Goal: Task Accomplishment & Management: Use online tool/utility

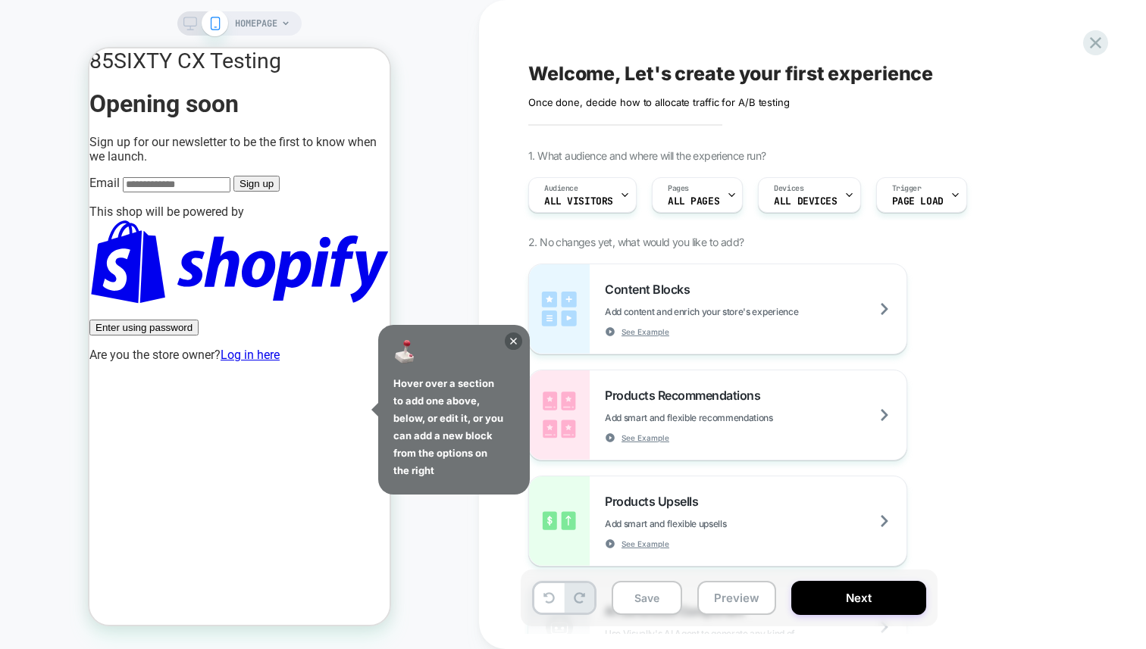
click at [514, 338] on icon at bounding box center [513, 341] width 17 height 17
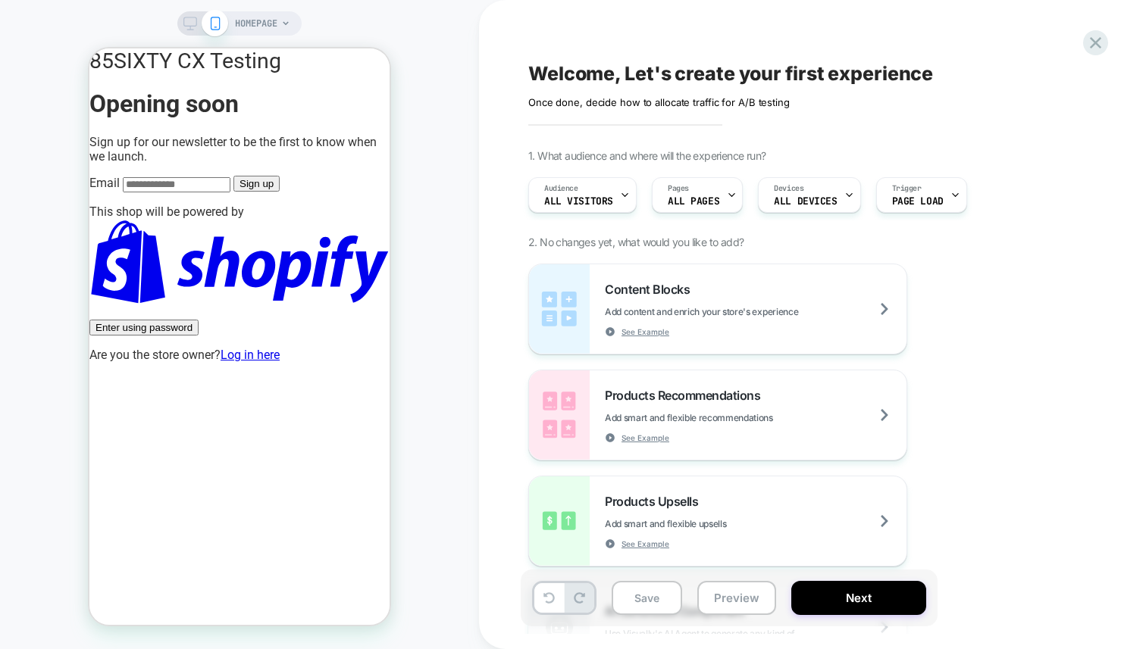
click at [463, 383] on div "HOMEPAGE" at bounding box center [239, 324] width 479 height 619
drag, startPoint x: 189, startPoint y: 263, endPoint x: 190, endPoint y: 271, distance: 7.6
click at [189, 192] on div "85SIXTY CX Testing Opening soon Sign up for our newsletter to be the first to k…" at bounding box center [239, 120] width 300 height 144
click at [186, 192] on div "85SIXTY CX Testing Opening soon Sign up for our newsletter to be the first to k…" at bounding box center [239, 120] width 300 height 144
click at [1096, 48] on icon at bounding box center [1095, 43] width 20 height 20
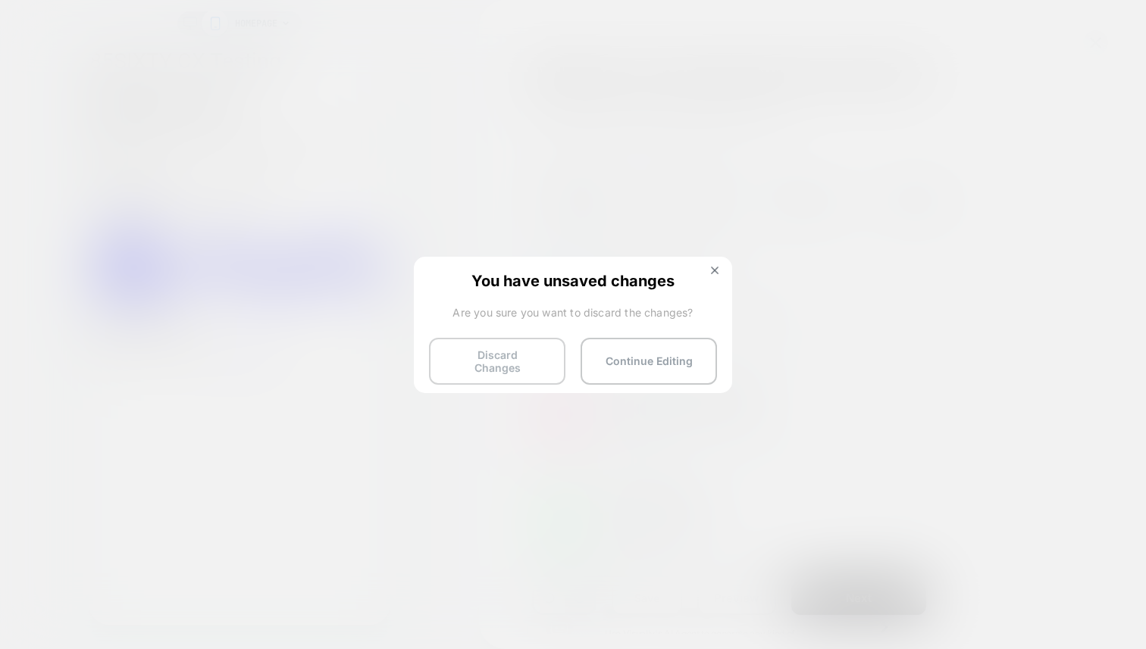
click at [489, 354] on button "Discard Changes" at bounding box center [497, 361] width 136 height 47
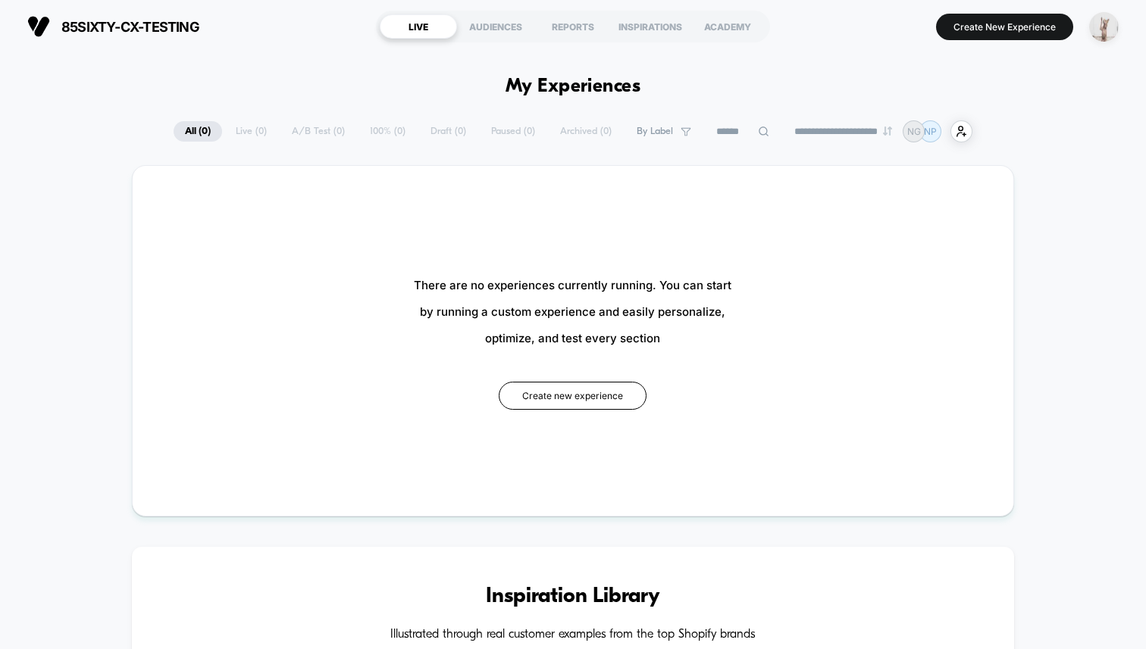
click at [1109, 31] on img "button" at bounding box center [1104, 27] width 30 height 30
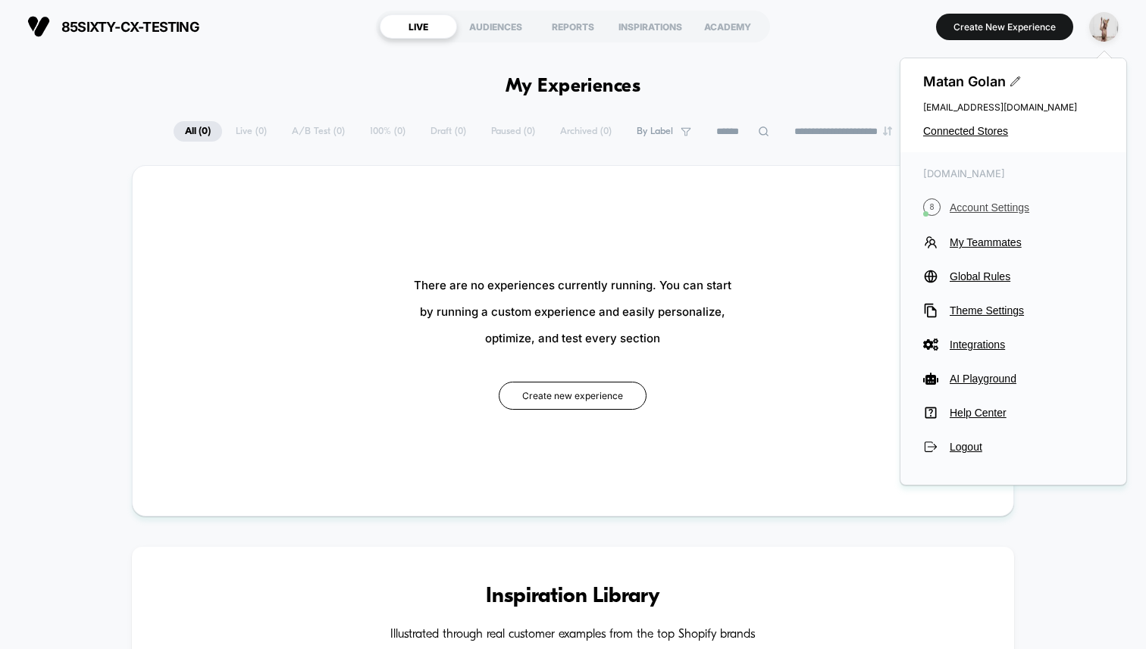
click at [989, 208] on span "Account Settings" at bounding box center [1026, 208] width 154 height 12
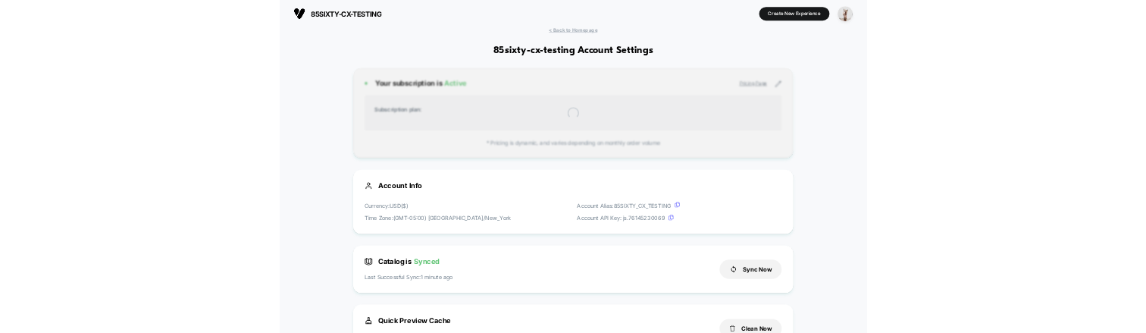
scroll to position [205, 0]
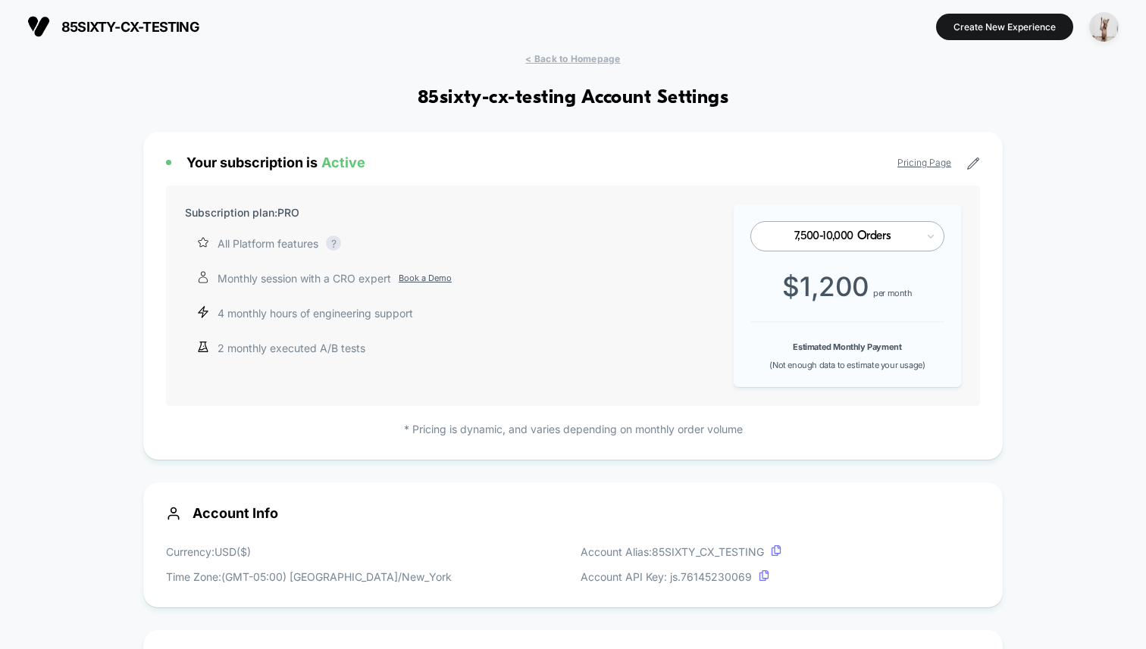
click at [549, 59] on span "< Back to Homepage" at bounding box center [572, 58] width 95 height 11
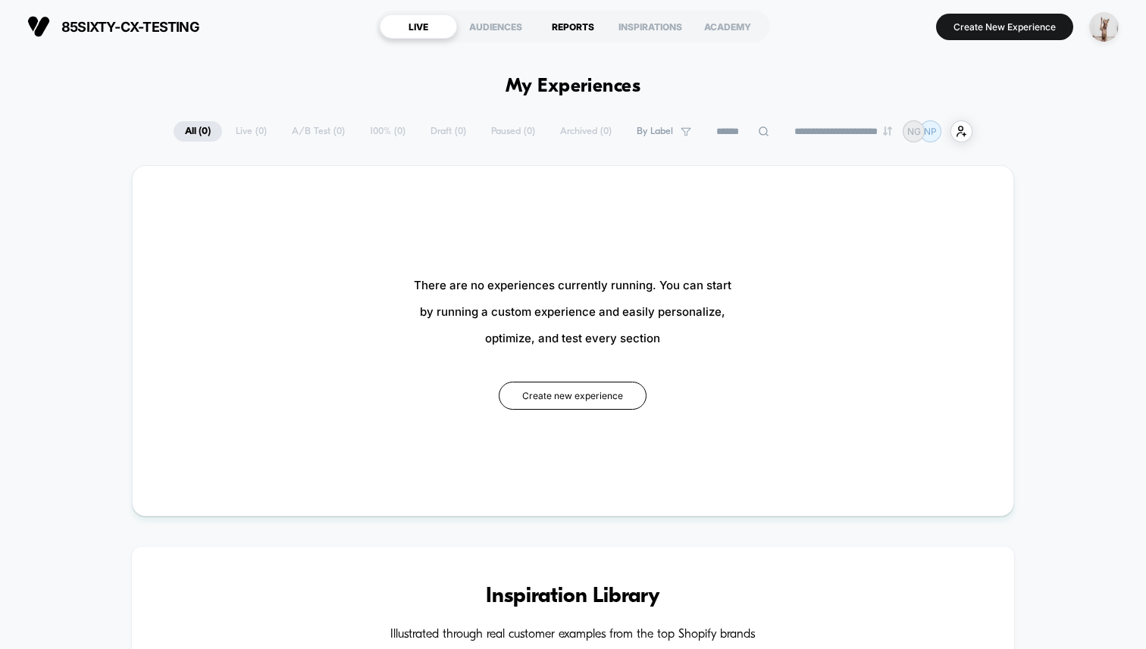
click at [590, 29] on div "REPORTS" at bounding box center [572, 26] width 77 height 24
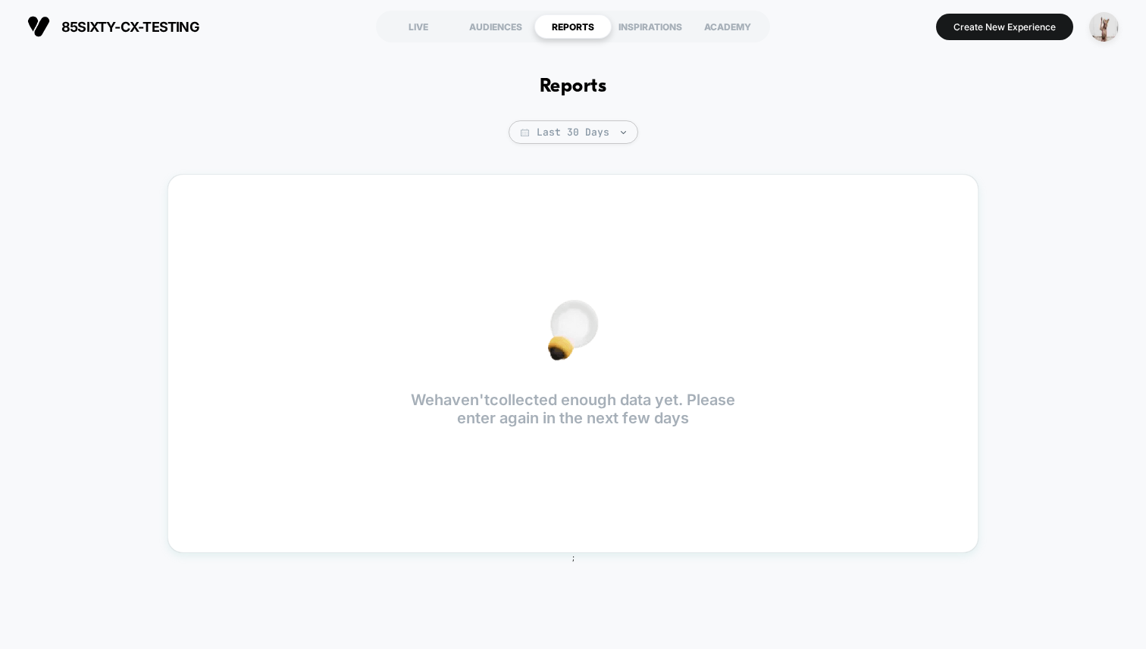
click at [590, 120] on div "Reports Last 30 Days We haven't collected enough data yet. Please enter again i…" at bounding box center [573, 343] width 1146 height 581
click at [424, 30] on div "LIVE" at bounding box center [418, 26] width 77 height 24
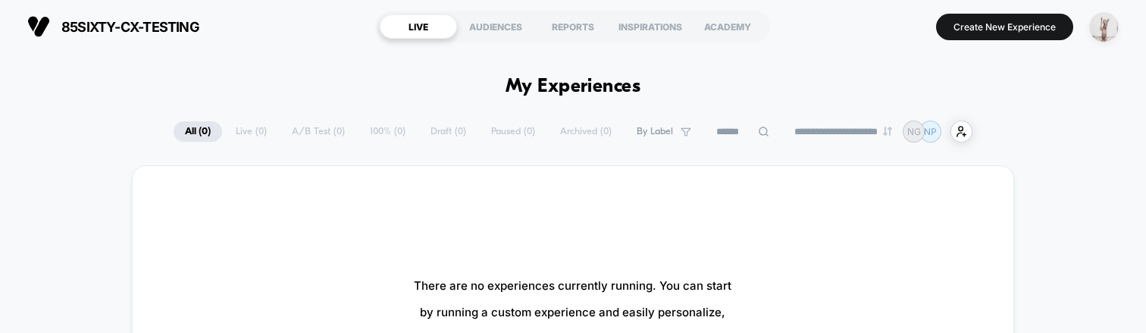
click at [1112, 23] on img "button" at bounding box center [1104, 27] width 30 height 30
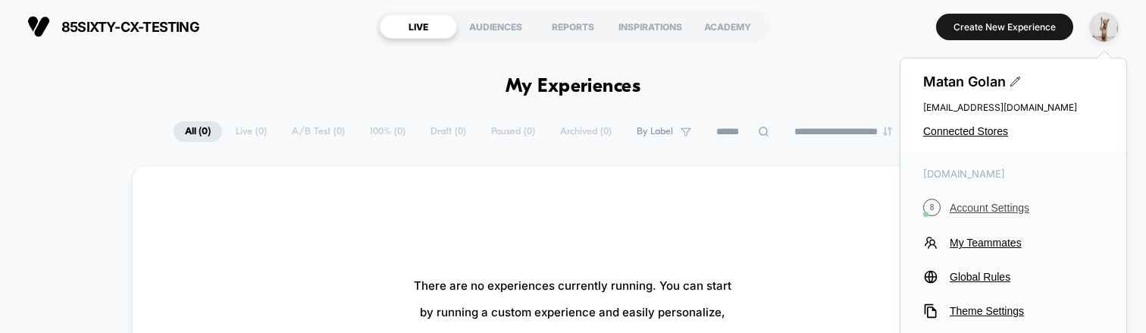
click at [959, 209] on span "Account Settings" at bounding box center [1026, 208] width 154 height 12
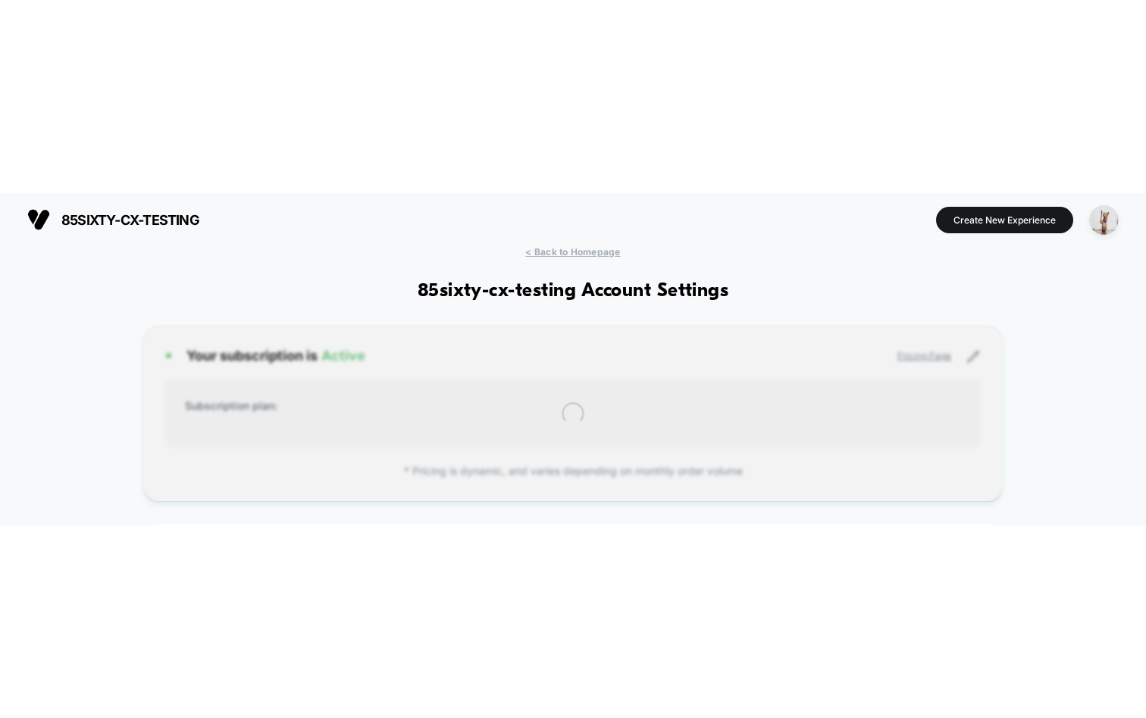
scroll to position [205, 0]
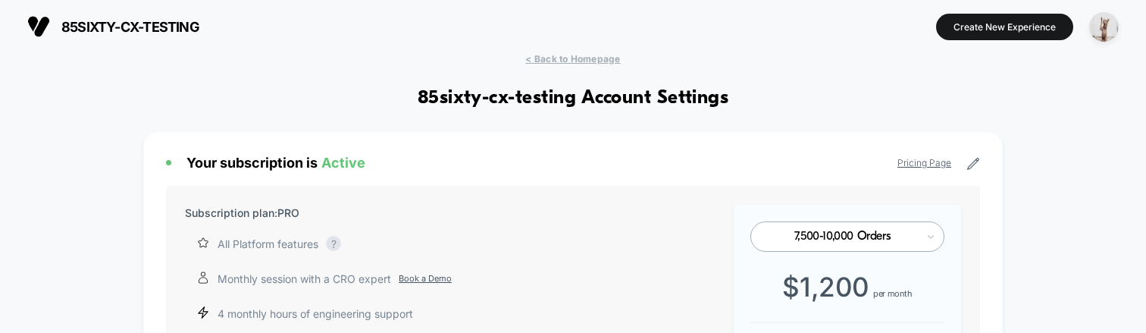
click at [170, 29] on span "85sixty-cx-testing" at bounding box center [130, 27] width 138 height 16
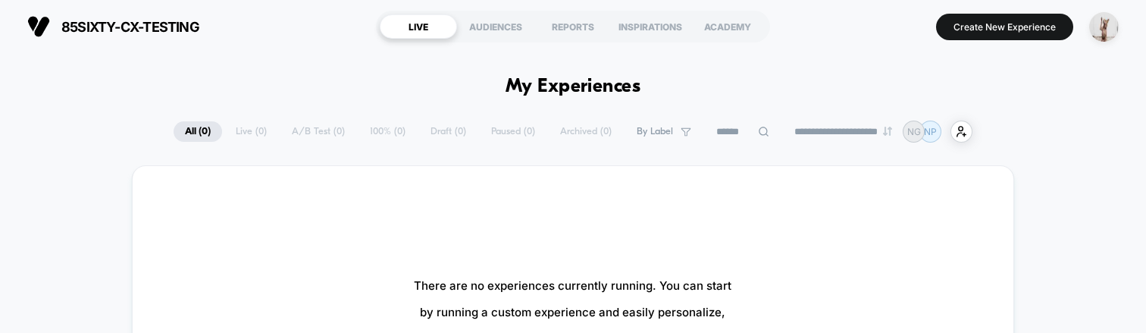
click at [1080, 27] on section "Create New Experience" at bounding box center [952, 27] width 342 height 38
click at [1112, 27] on img "button" at bounding box center [1104, 27] width 30 height 30
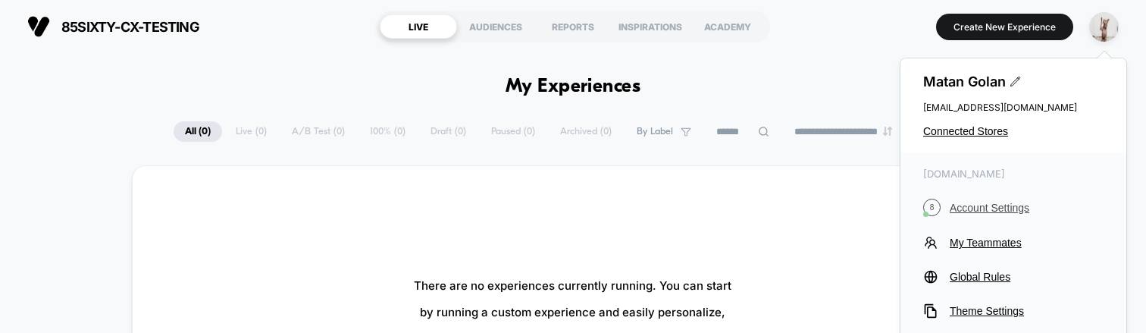
click at [981, 202] on span "Account Settings" at bounding box center [1026, 208] width 154 height 12
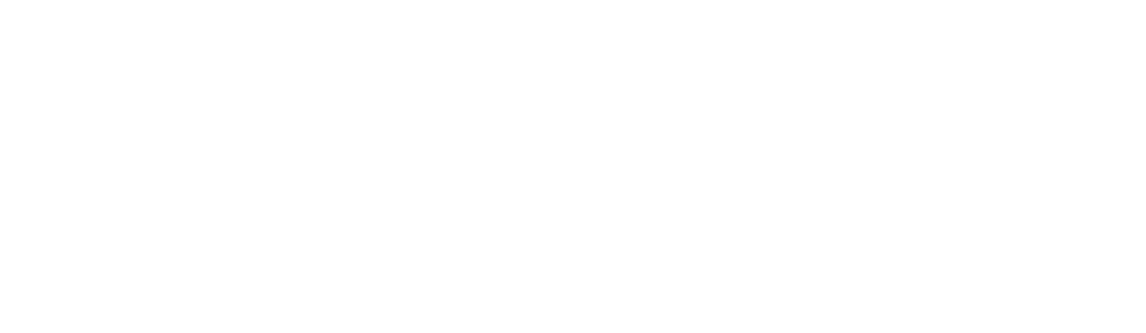
click at [167, 6] on html "Display size not supported Unfortunately, our dashboard is not supported on a m…" at bounding box center [573, 3] width 1146 height 6
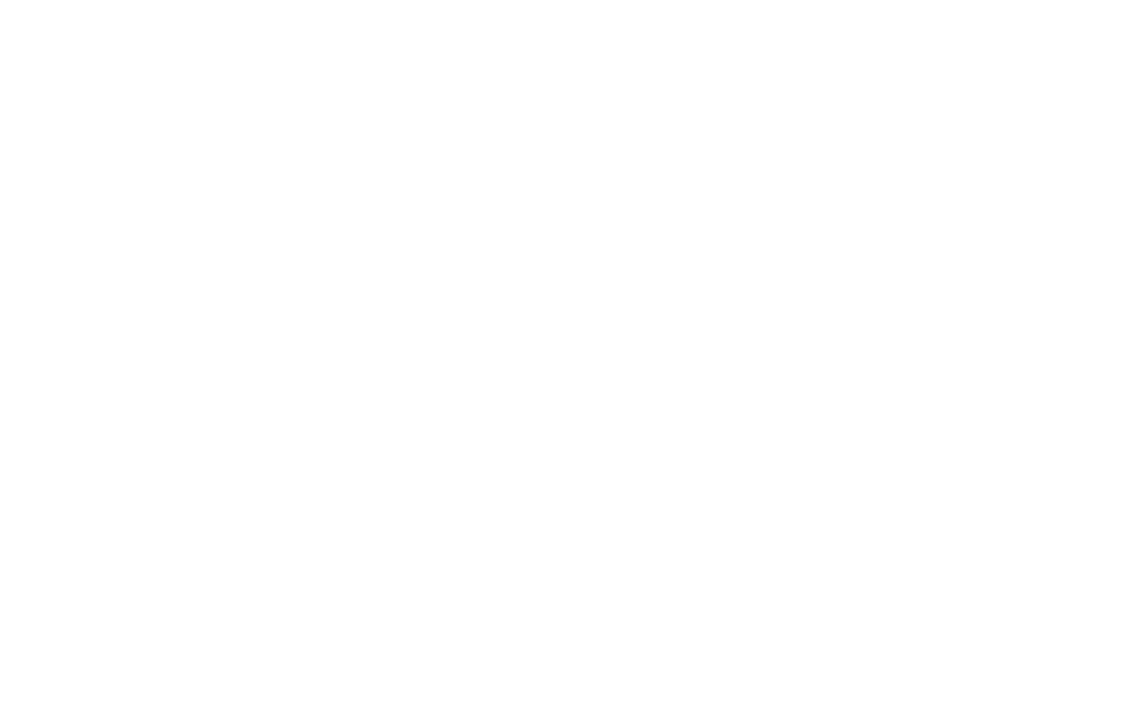
click at [295, 6] on html "Display size not supported Unfortunately, our dashboard is not supported on a m…" at bounding box center [573, 3] width 1146 height 6
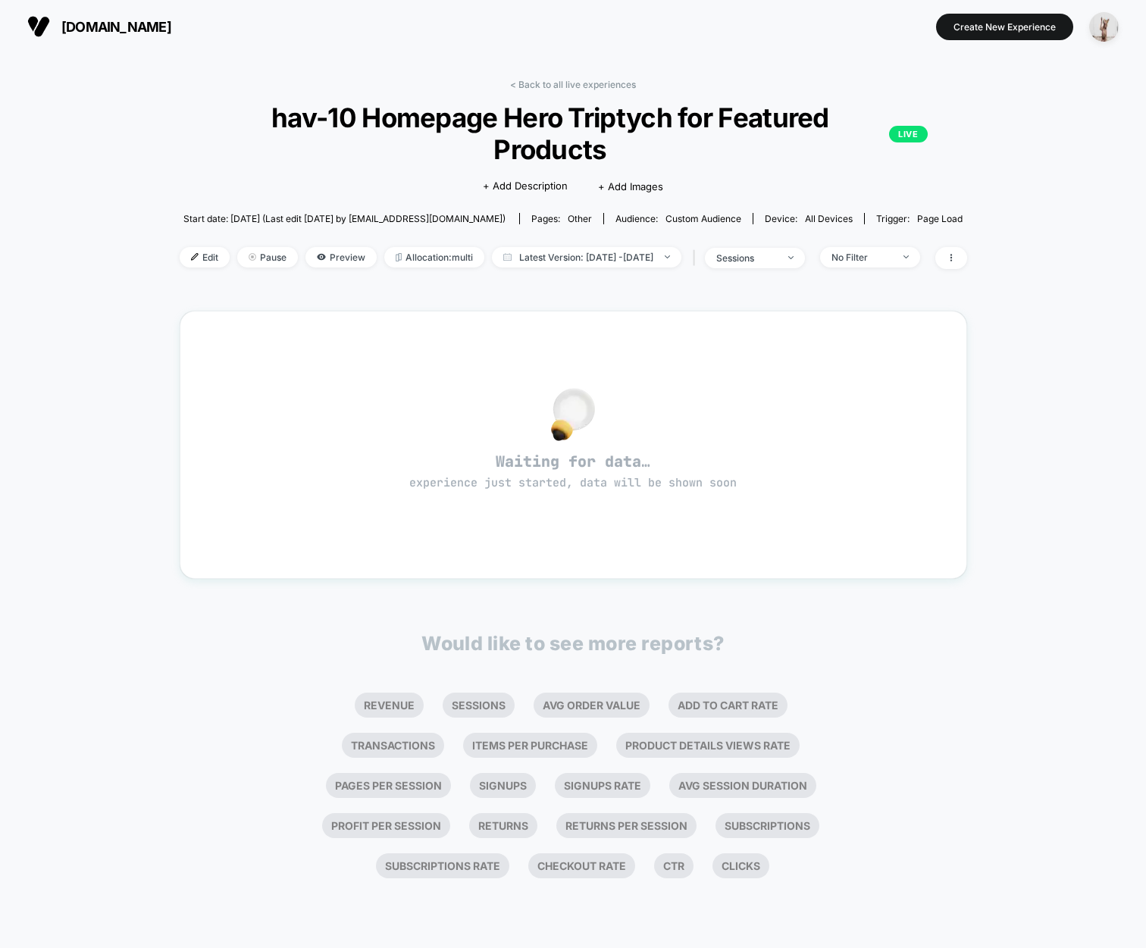
click at [589, 77] on div "< Back to all live experiences hav-10 Homepage Hero Triptych for Featured Produ…" at bounding box center [573, 477] width 787 height 818
click at [583, 81] on link "< Back to all live experiences" at bounding box center [573, 84] width 126 height 11
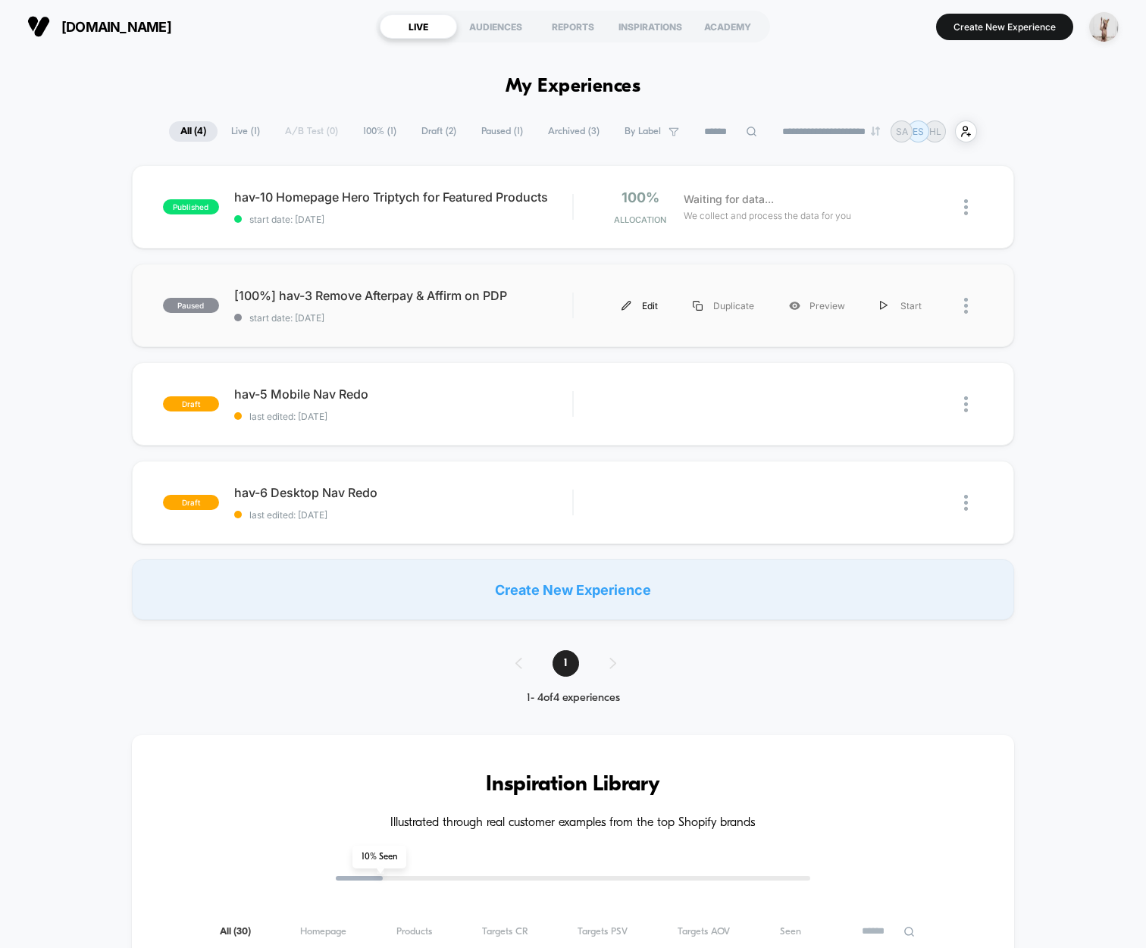
click at [654, 302] on div "Edit" at bounding box center [639, 306] width 71 height 34
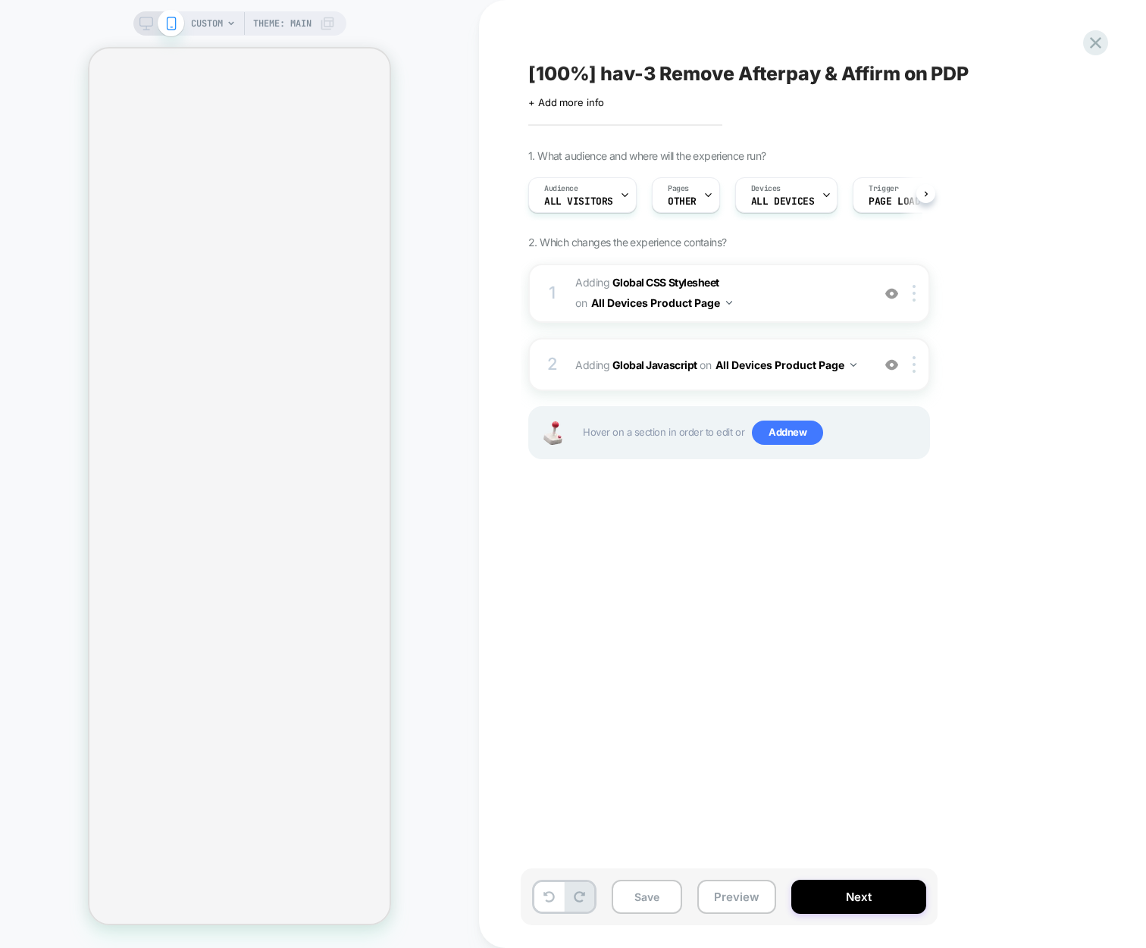
scroll to position [0, 1]
drag, startPoint x: 667, startPoint y: 676, endPoint x: 683, endPoint y: 530, distance: 146.4
click at [668, 676] on div "[100%] hav-3 Remove Afterpay & Affirm on PDP Click to edit experience details +…" at bounding box center [805, 474] width 568 height 918
click at [637, 364] on b "Global Javascript" at bounding box center [654, 364] width 85 height 13
click at [608, 370] on span "Adding Global Javascript on All Devices Product Page" at bounding box center [719, 365] width 289 height 22
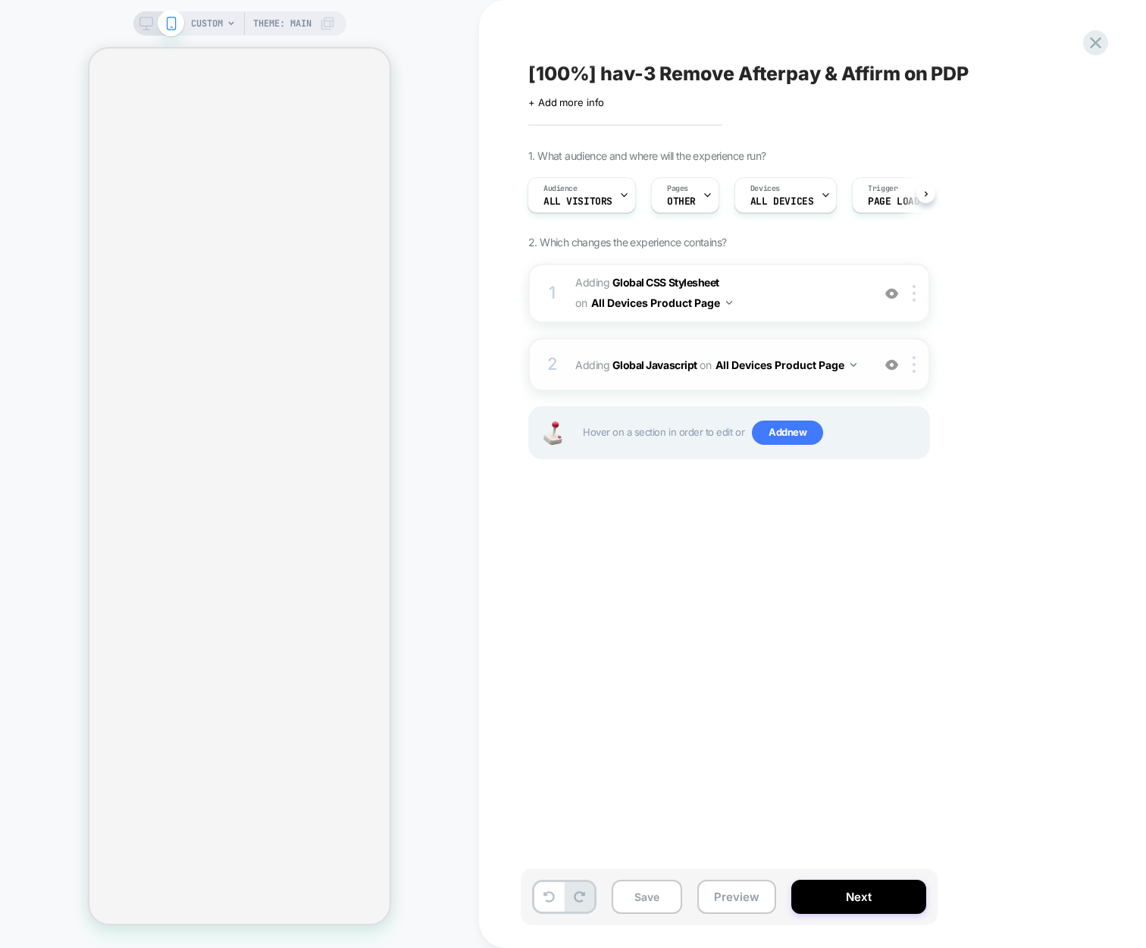
click at [593, 364] on span "Adding Global Javascript on All Devices Product Page" at bounding box center [719, 365] width 289 height 22
click at [640, 362] on b "Global Javascript" at bounding box center [654, 364] width 85 height 13
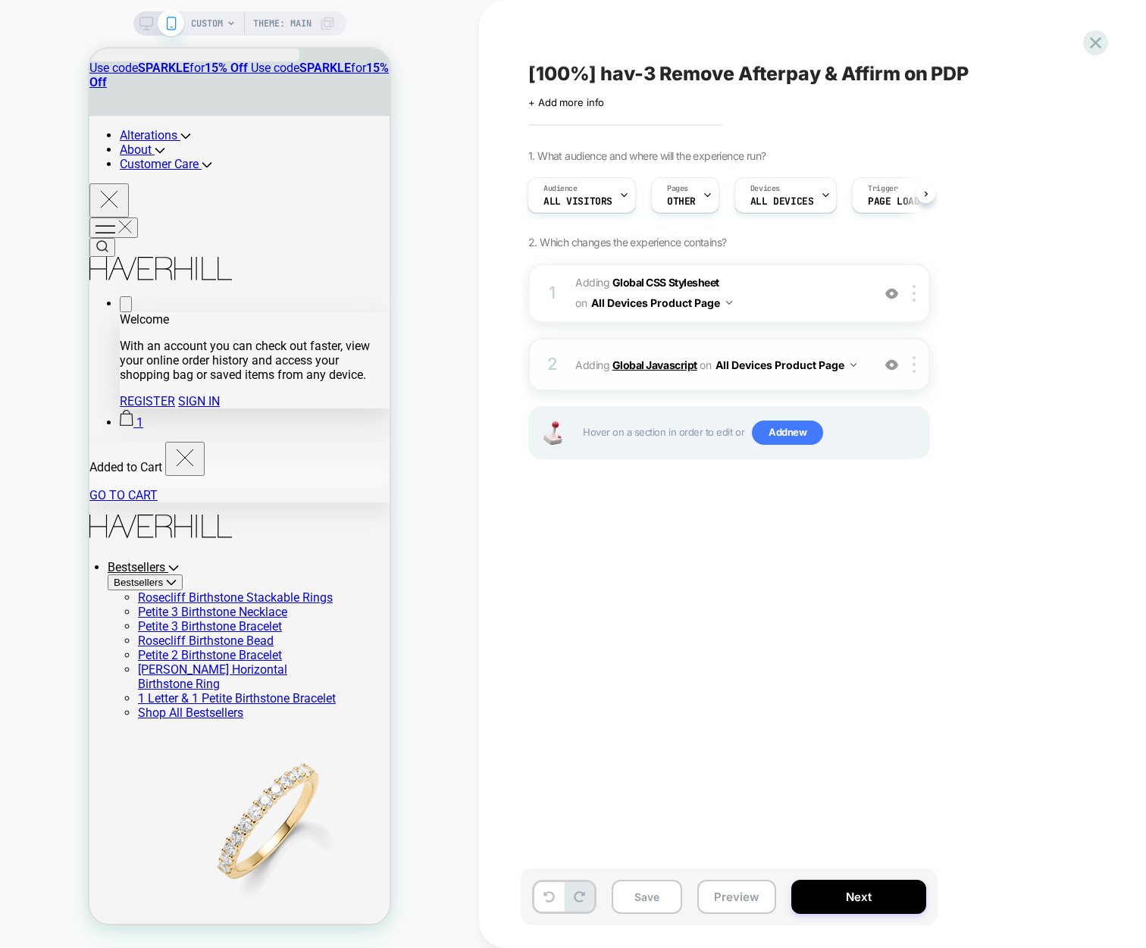
scroll to position [0, 0]
click at [640, 362] on b "Global Javascript" at bounding box center [654, 364] width 85 height 13
click at [625, 369] on b "Global Javascript" at bounding box center [654, 364] width 85 height 13
click at [536, 371] on div "2 Adding Global Javascript on All Devices Product Page Target Mobile Delete" at bounding box center [729, 364] width 402 height 53
click at [593, 364] on span "Adding Global Javascript on All Devices Product Page" at bounding box center [719, 365] width 289 height 22
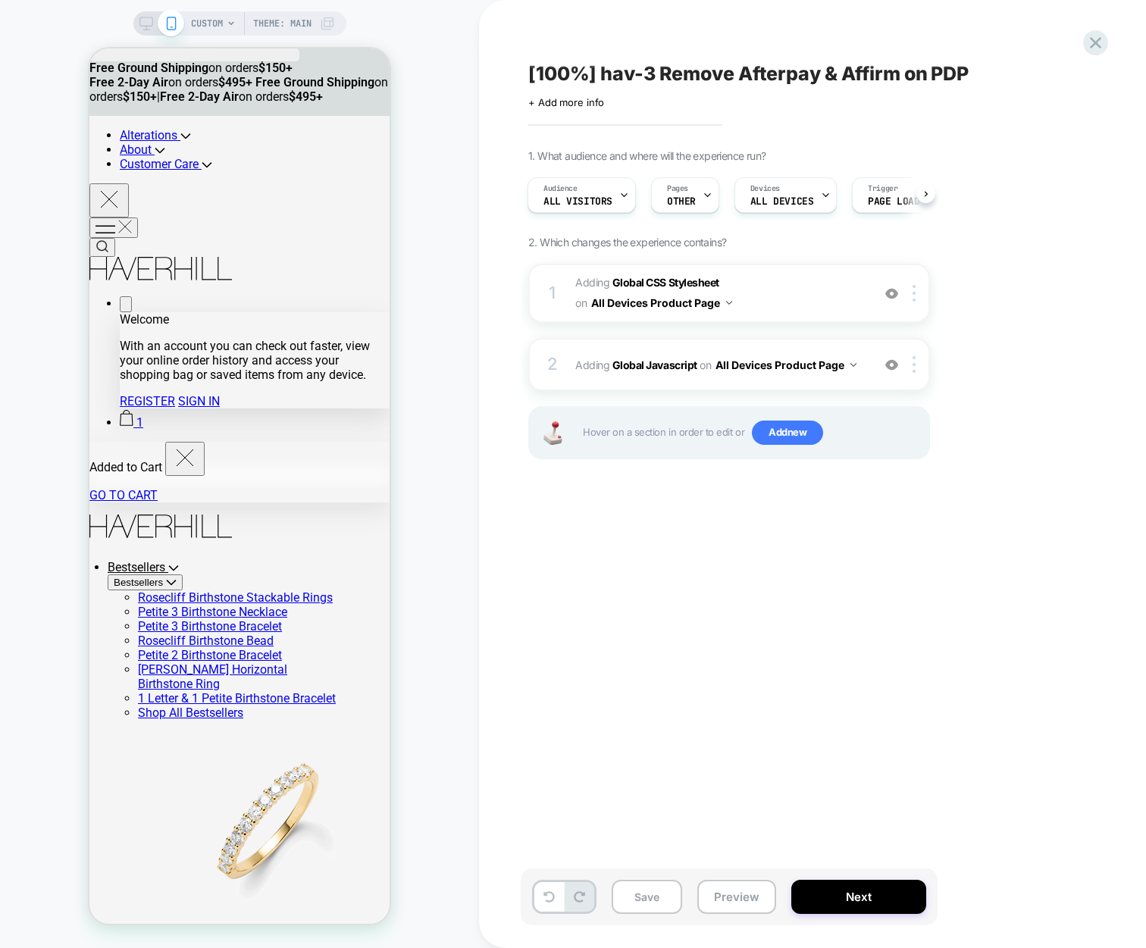
click at [214, 24] on span "CUSTOM" at bounding box center [207, 23] width 32 height 24
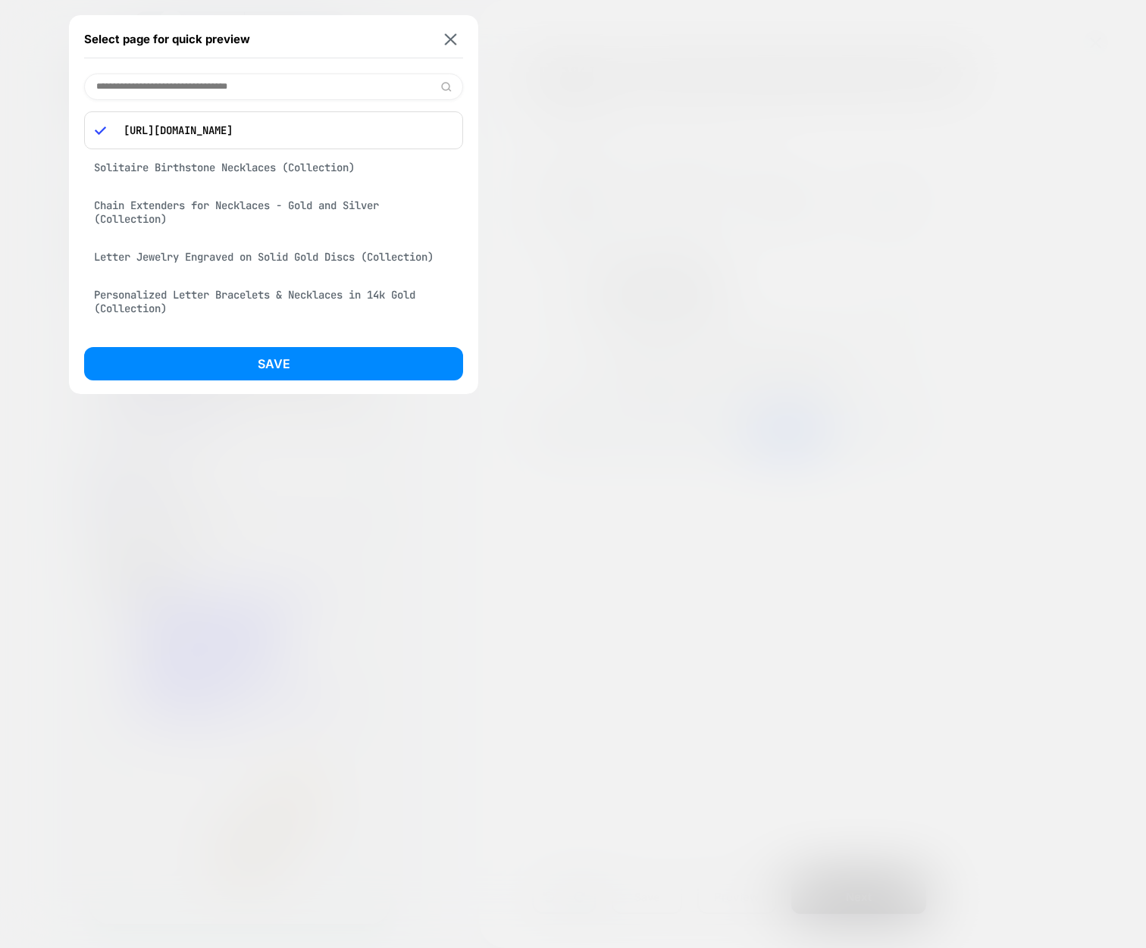
click at [198, 165] on div "Solitaire Birthstone Necklaces (Collection)" at bounding box center [273, 167] width 379 height 29
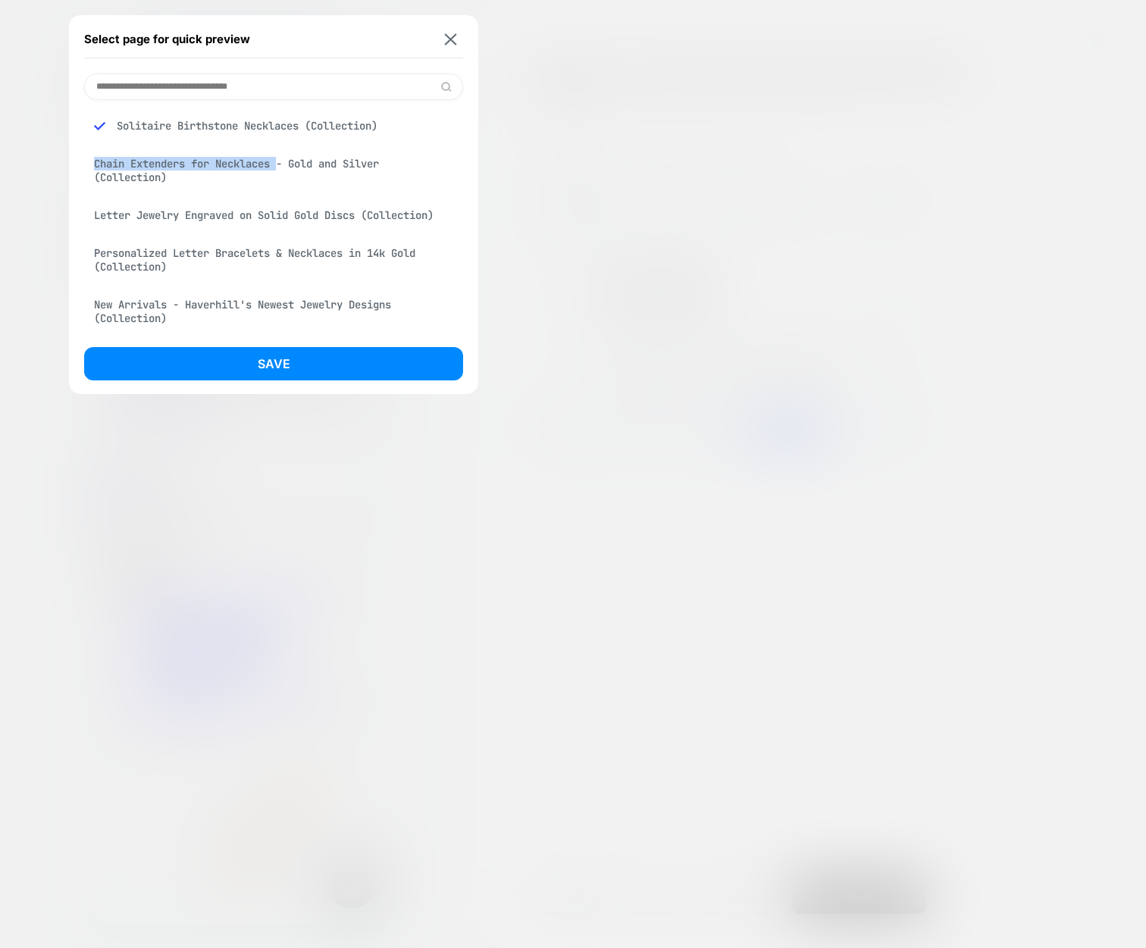
click at [283, 171] on div "Chain Extenders for Necklaces - Gold and Silver (Collection)" at bounding box center [273, 170] width 379 height 42
click at [245, 218] on div "Letter Jewelry Engraved on Solid Gold Discs (Collection)" at bounding box center [273, 215] width 379 height 29
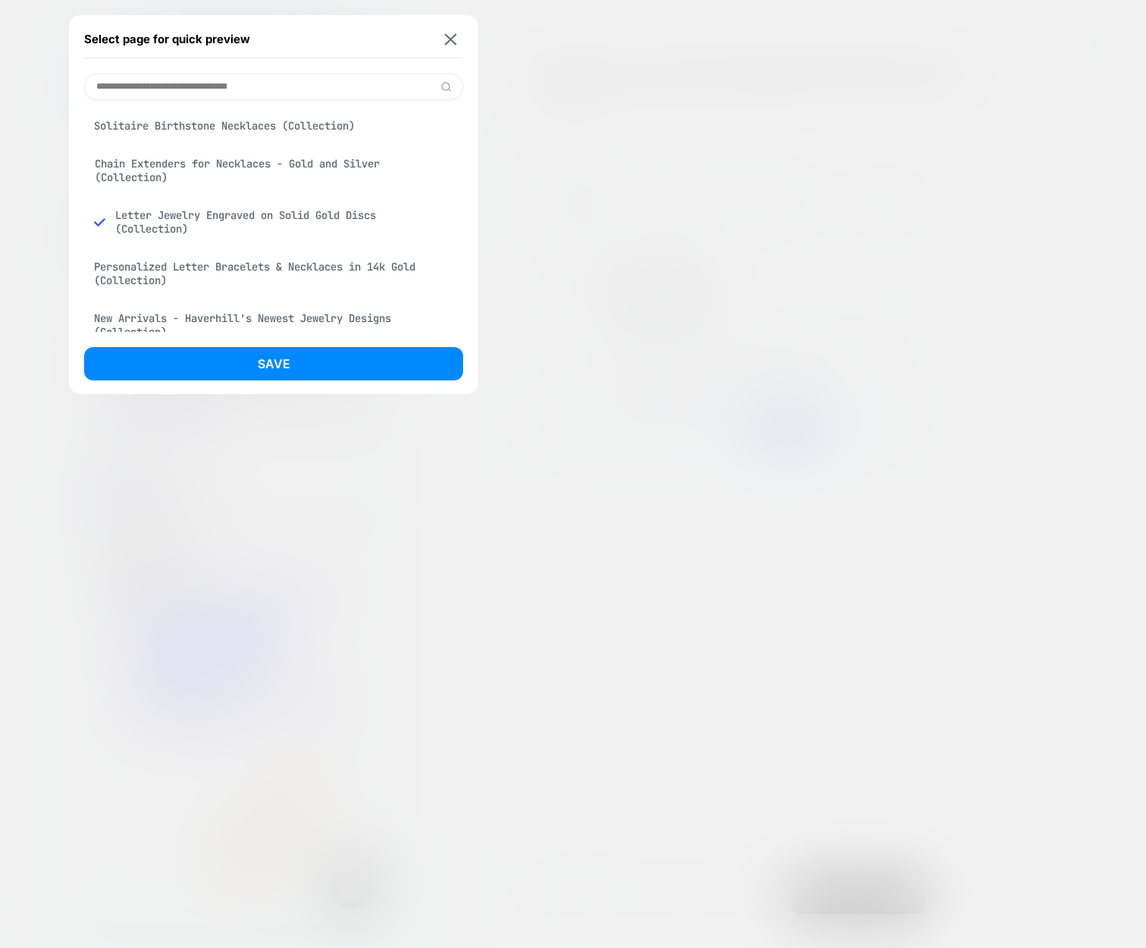
click at [255, 259] on div "Personalized Letter Bracelets & Necklaces in 14k Gold (Collection)" at bounding box center [273, 273] width 379 height 42
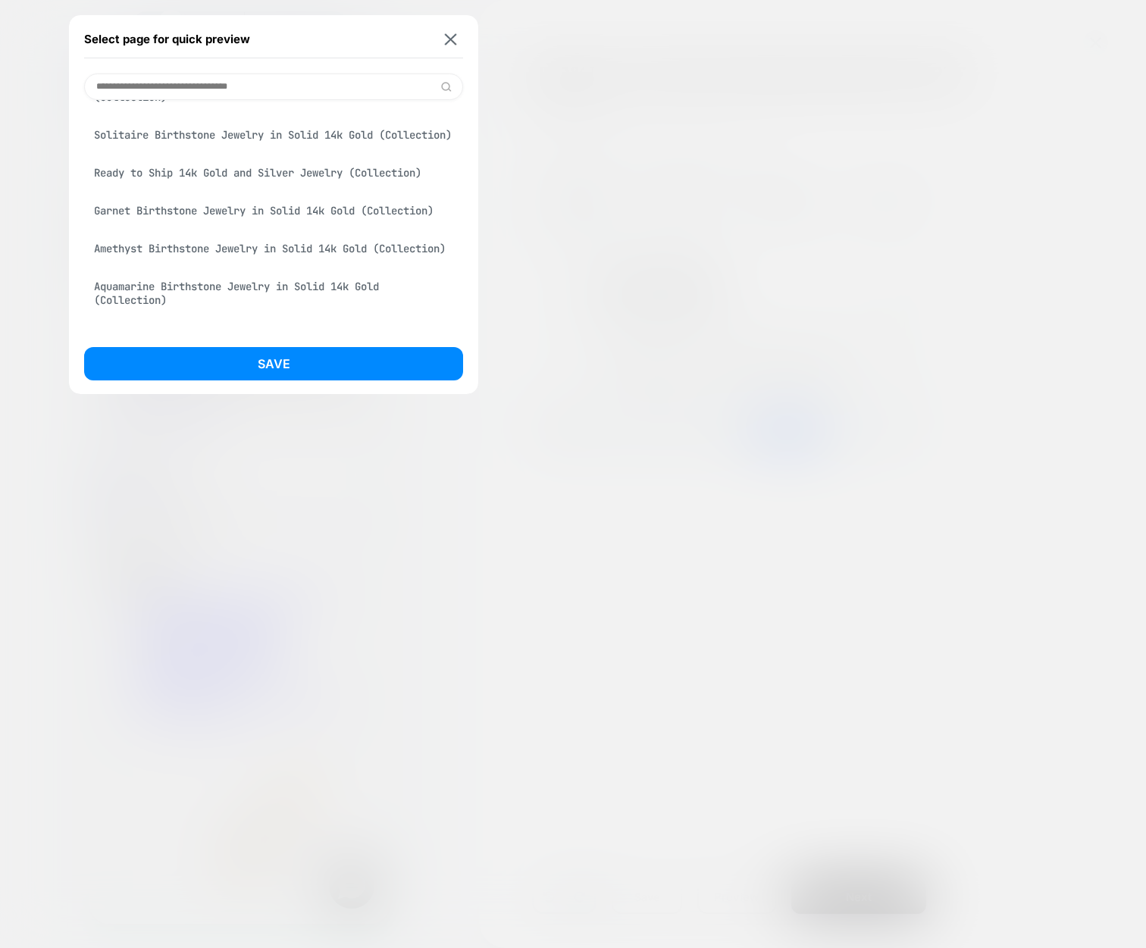
scroll to position [402, 0]
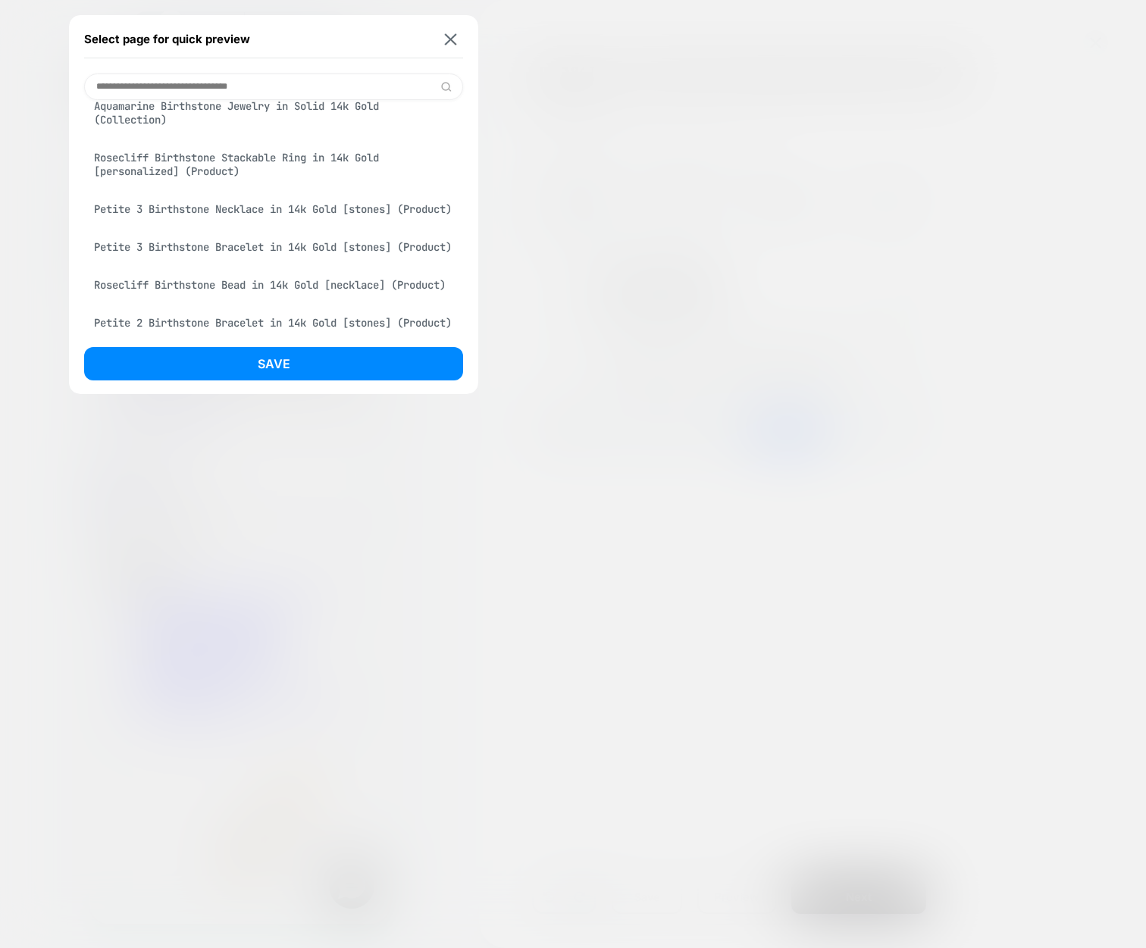
click at [188, 186] on div "Rosecliff Birthstone Stackable Ring in 14k Gold [personalized] (Product)" at bounding box center [273, 164] width 379 height 42
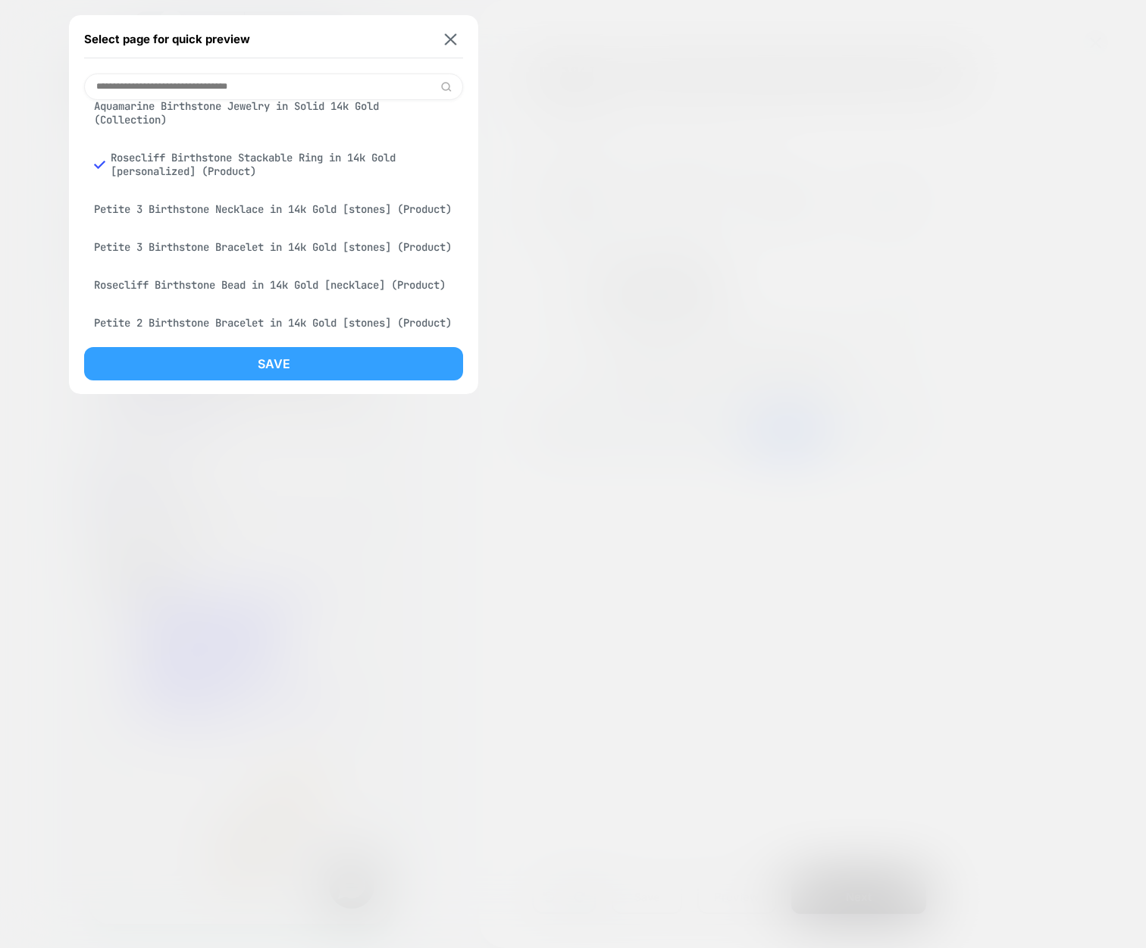
click at [219, 373] on button "Save" at bounding box center [273, 363] width 379 height 33
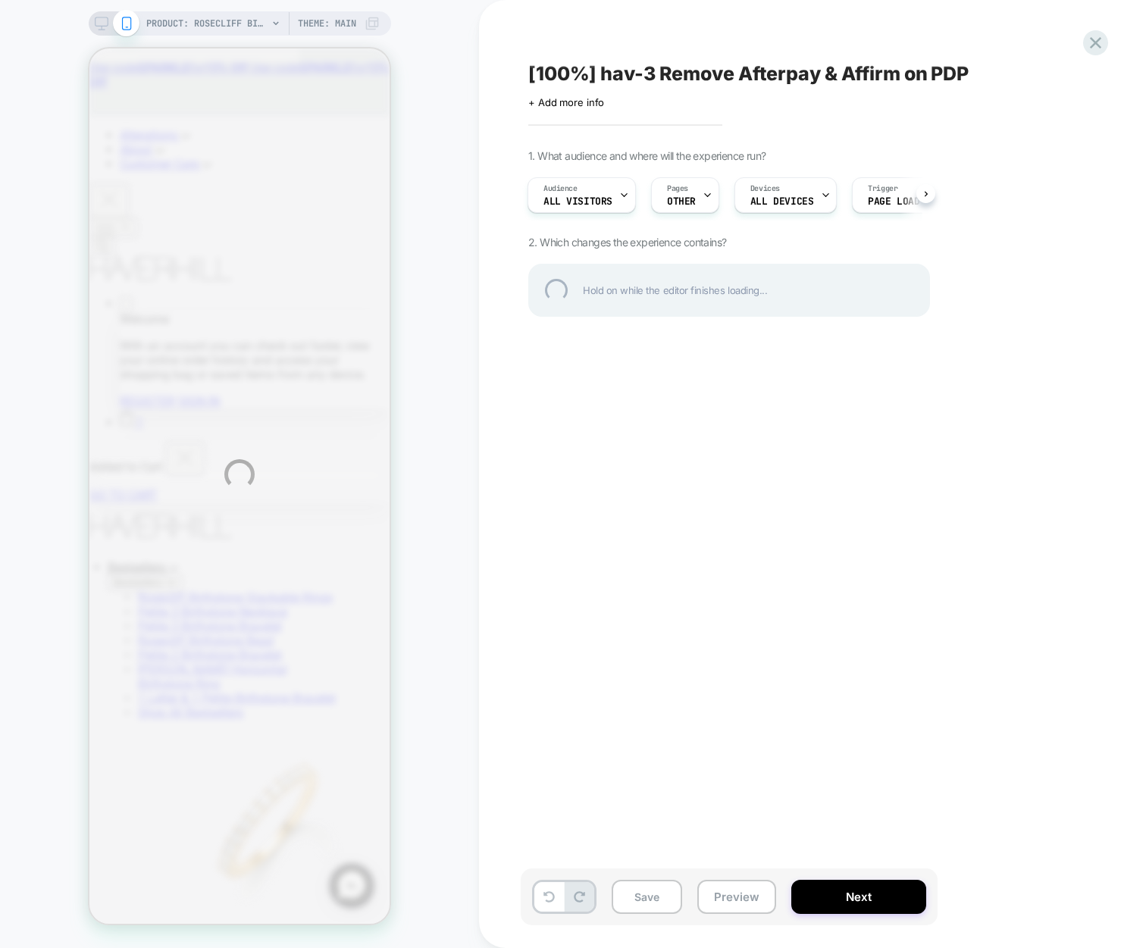
click at [481, 331] on div "PRODUCT: Rosecliff Birthstone Stackable Ring in 14k Gold [personalized] PRODUCT…" at bounding box center [573, 474] width 1146 height 948
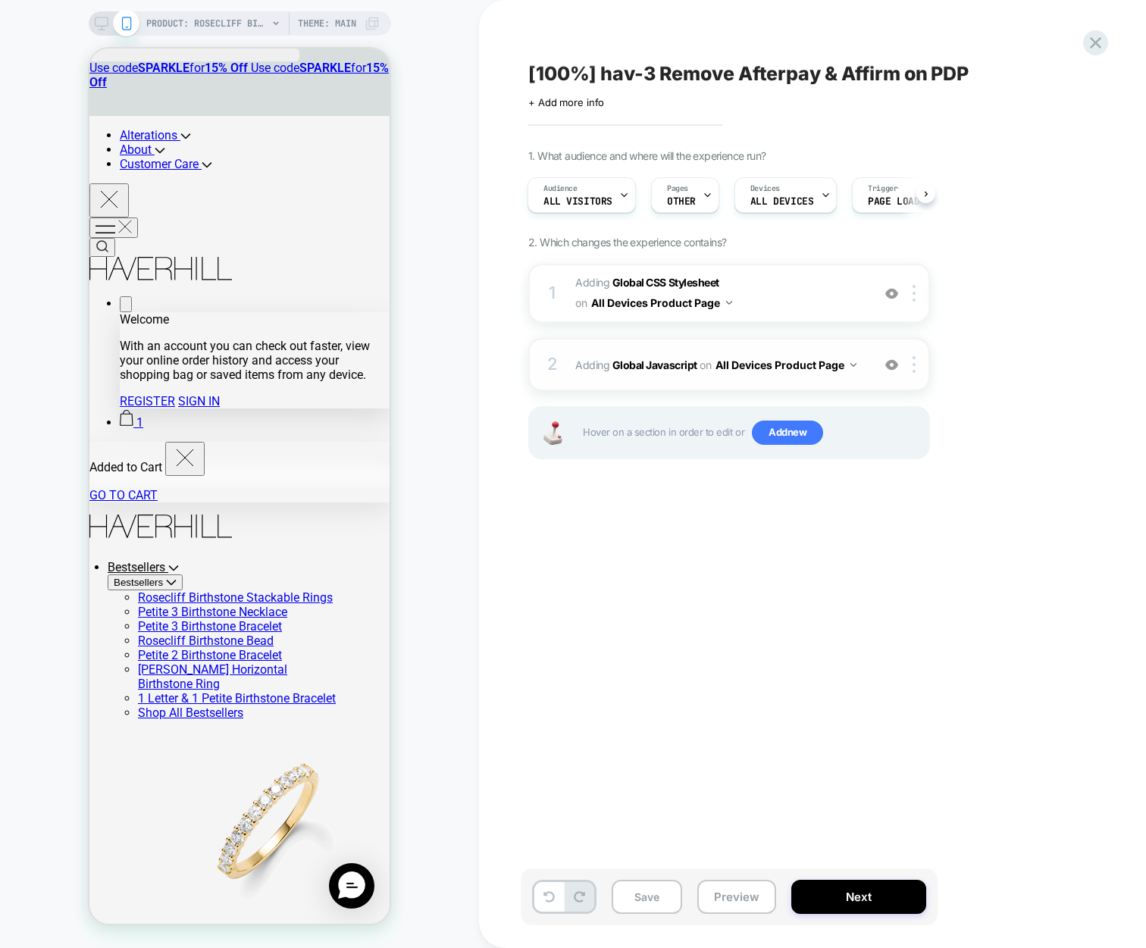
scroll to position [0, 2]
click at [638, 351] on div "2 Adding Global Javascript on All Devices Product Page Add Before Add After Tar…" at bounding box center [729, 364] width 402 height 53
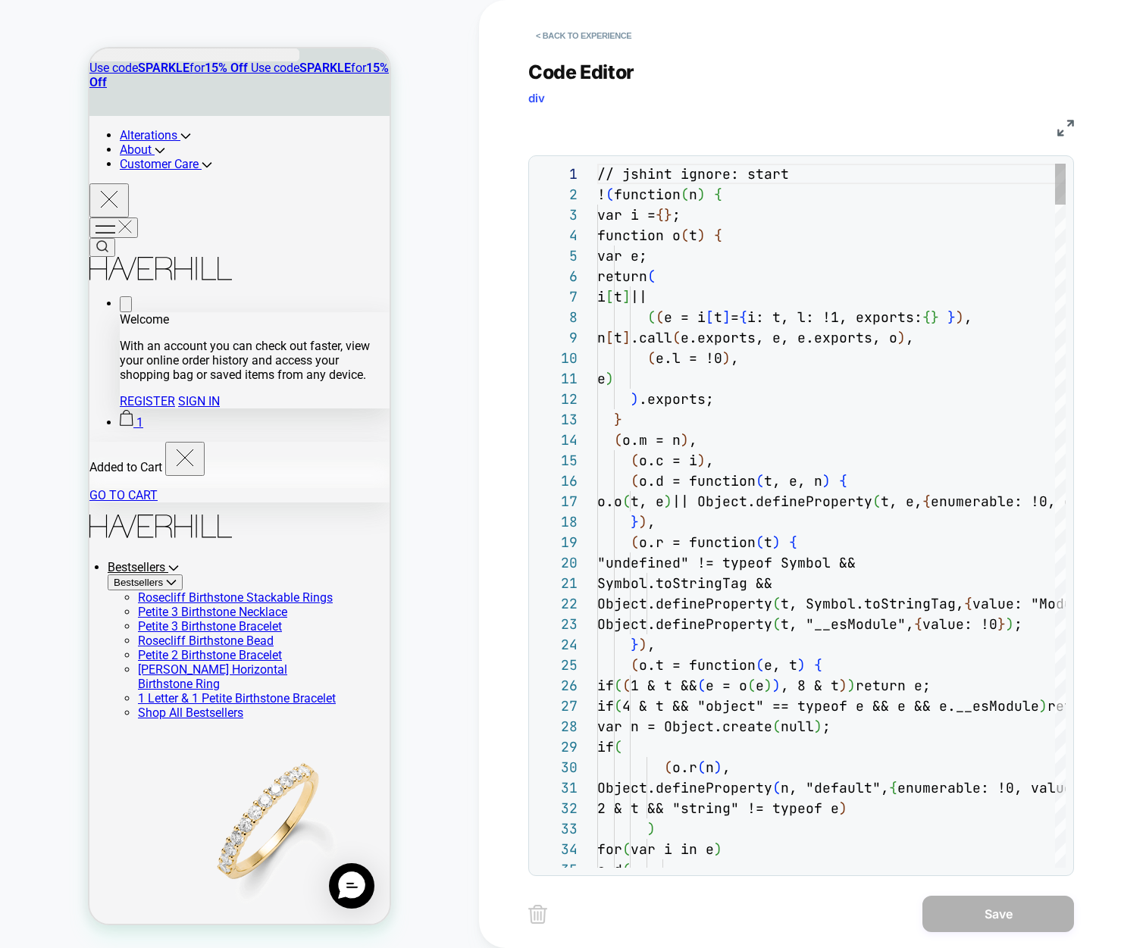
scroll to position [205, 0]
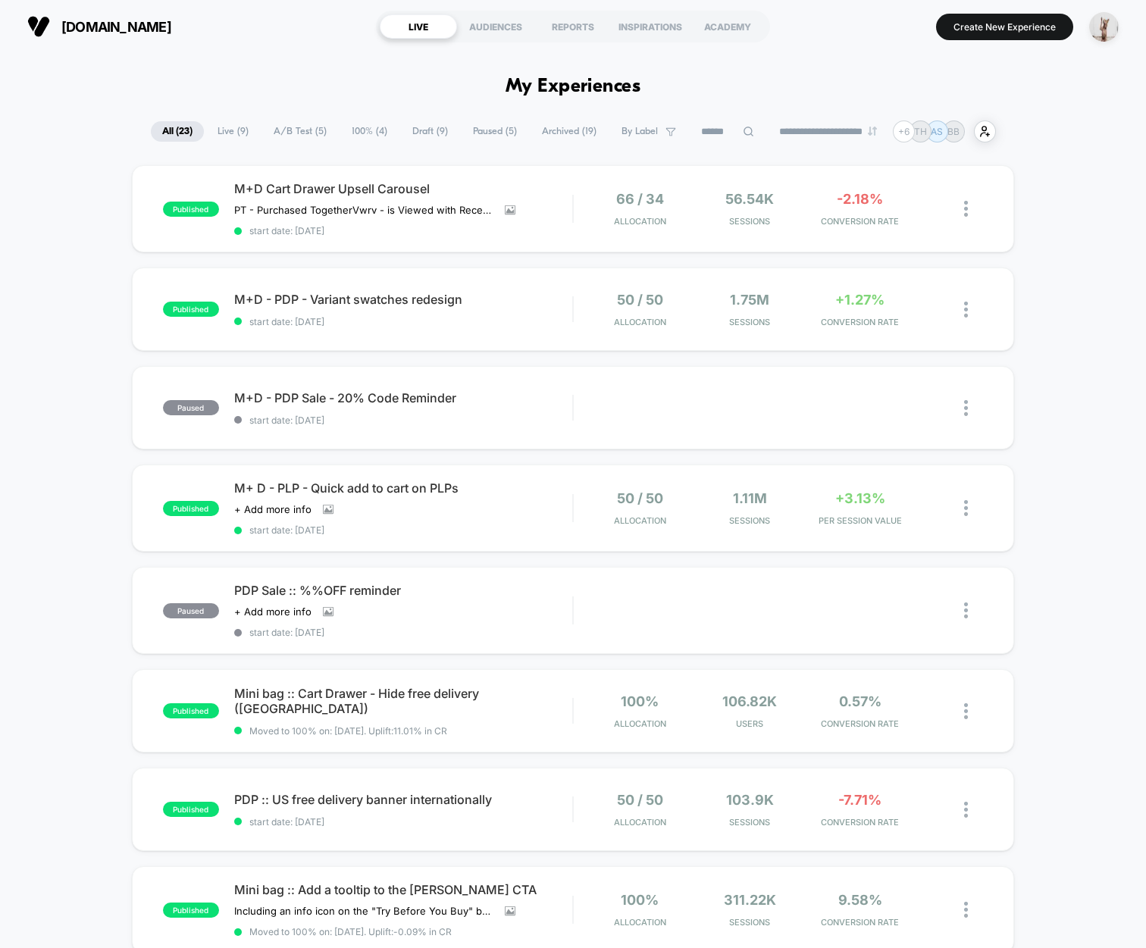
click at [409, 134] on span "Draft ( 9 )" at bounding box center [430, 131] width 58 height 20
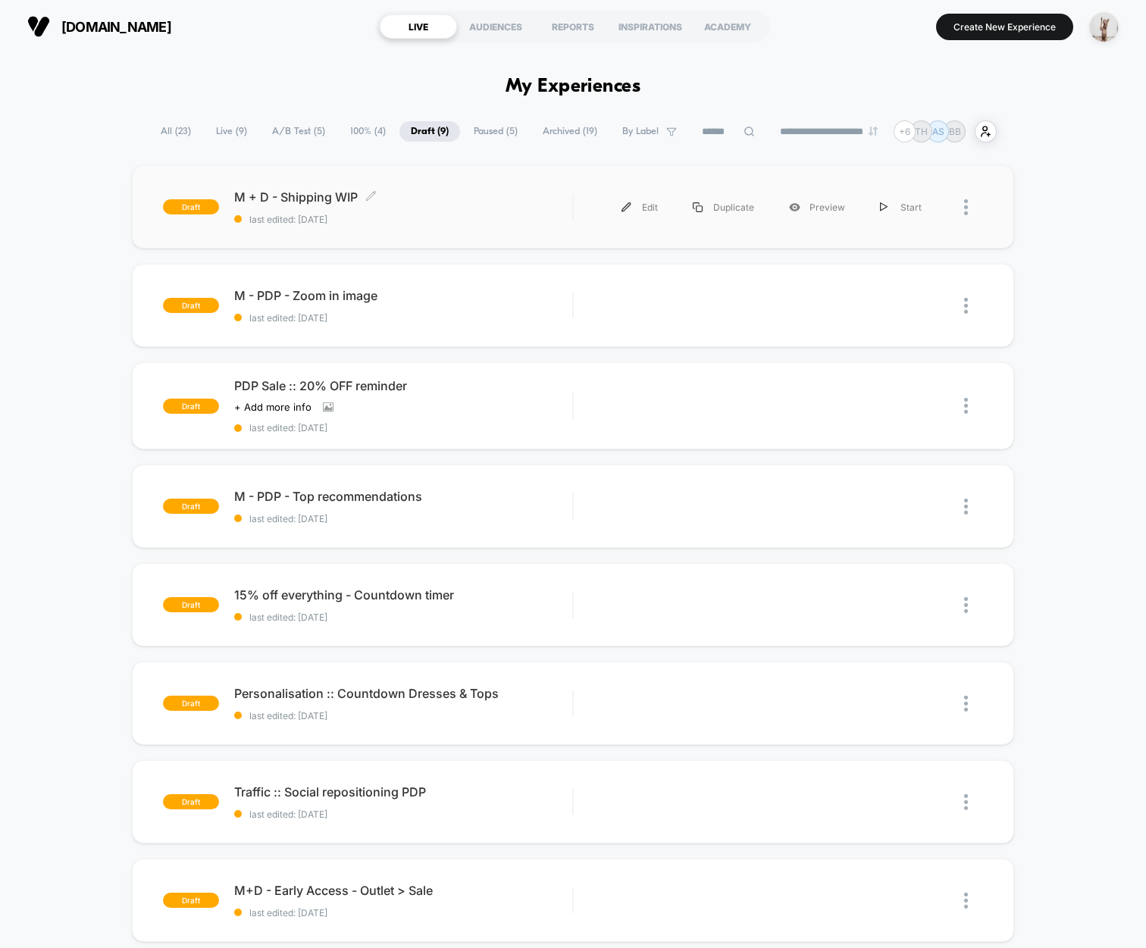
click at [407, 224] on span "last edited: [DATE]" at bounding box center [403, 219] width 338 height 11
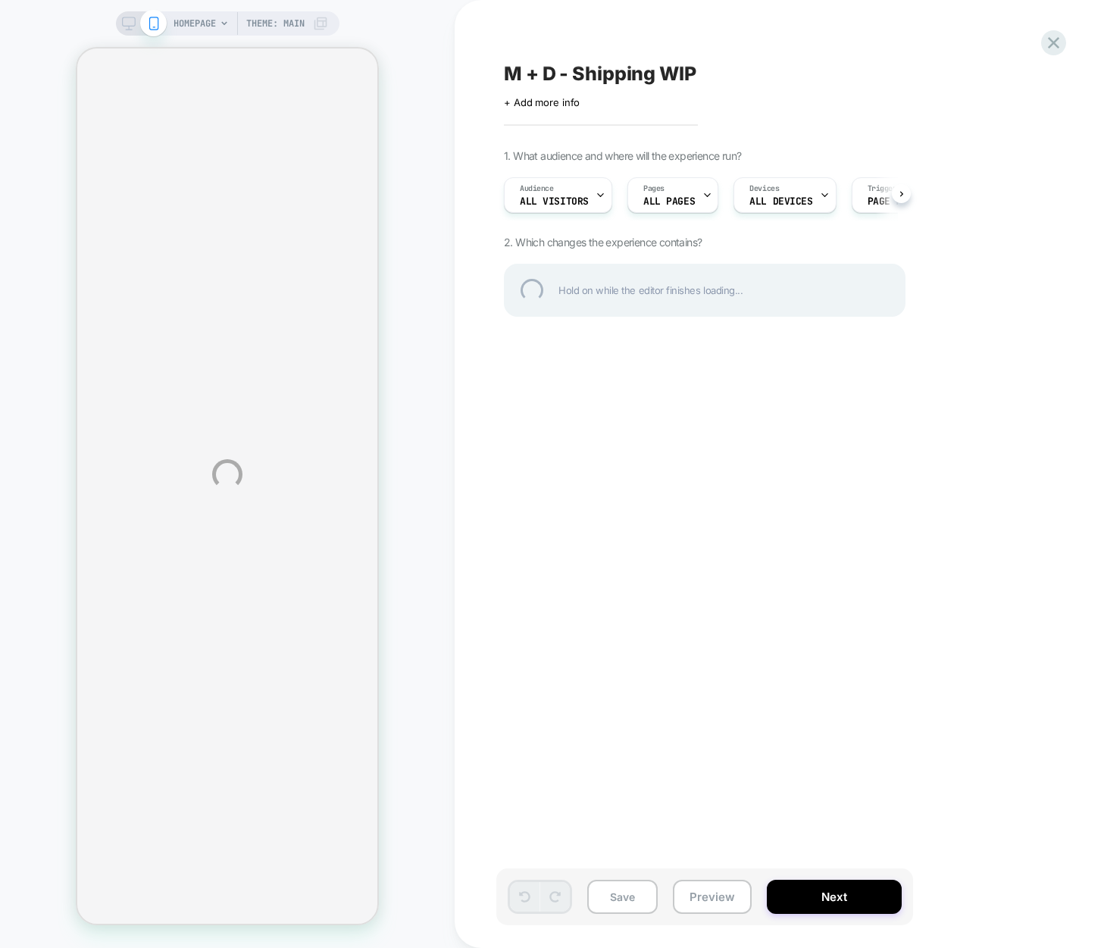
click at [423, 224] on div "HOMEPAGE Theme: MAIN M + D - Shipping WIP Click to edit experience details + Ad…" at bounding box center [552, 474] width 1104 height 948
click at [492, 455] on div "HOMEPAGE Theme: MAIN M + D - Shipping WIP Click to edit experience details + Ad…" at bounding box center [552, 474] width 1104 height 948
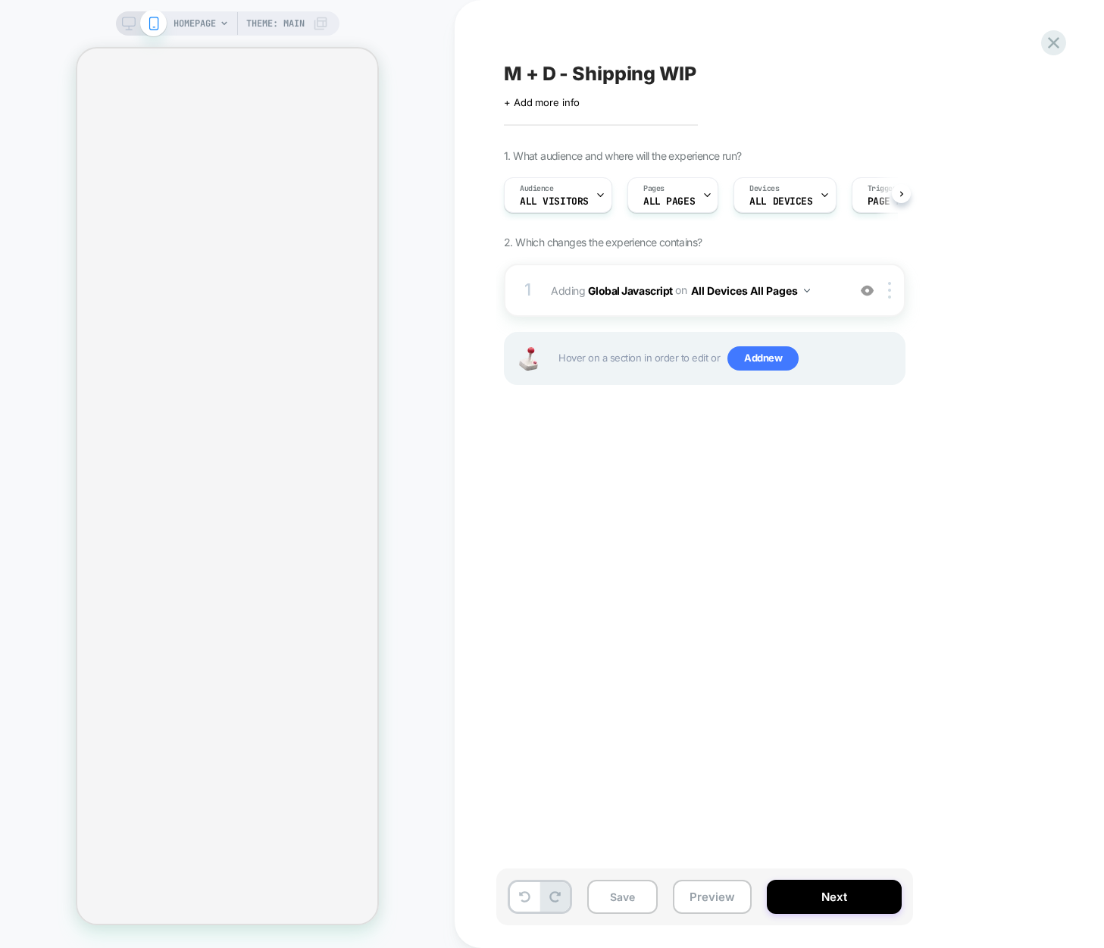
select select "**"
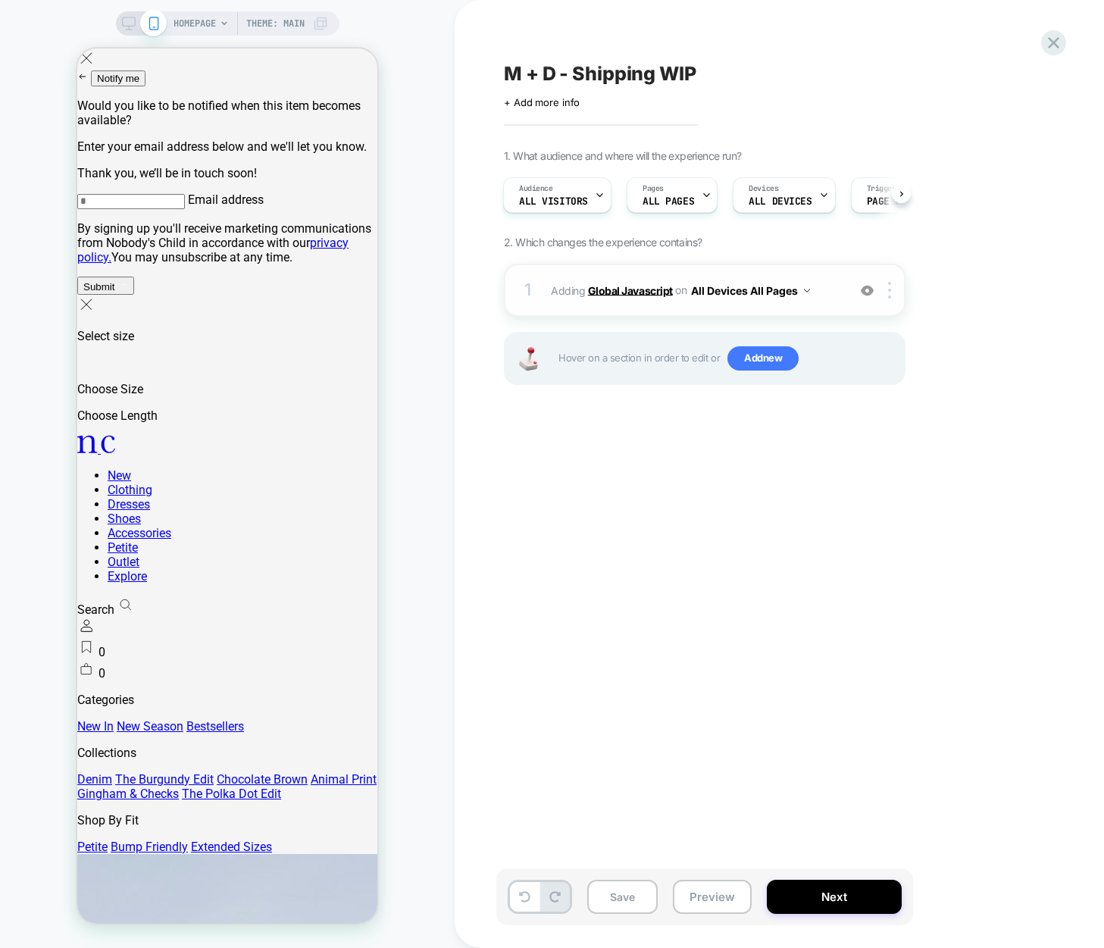
click at [588, 289] on b "Global Javascript" at bounding box center [630, 289] width 85 height 13
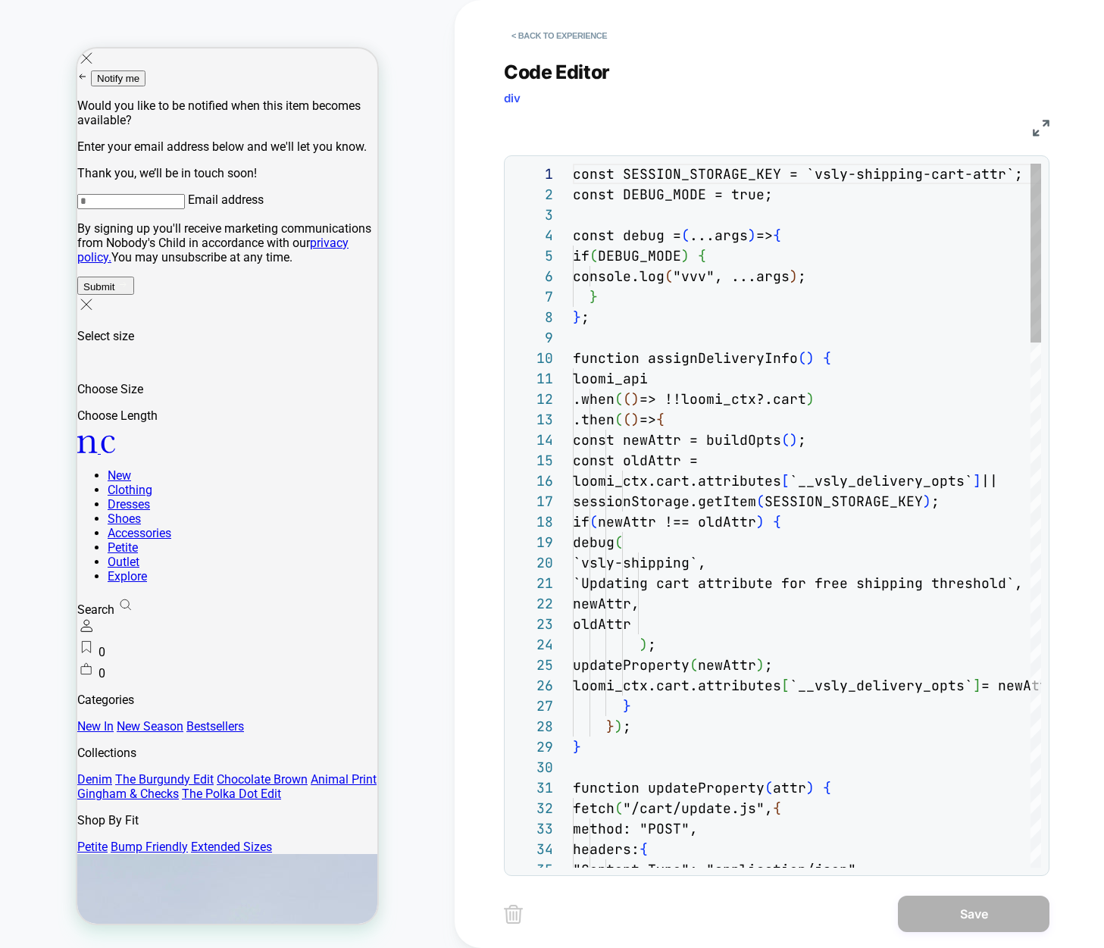
scroll to position [205, 0]
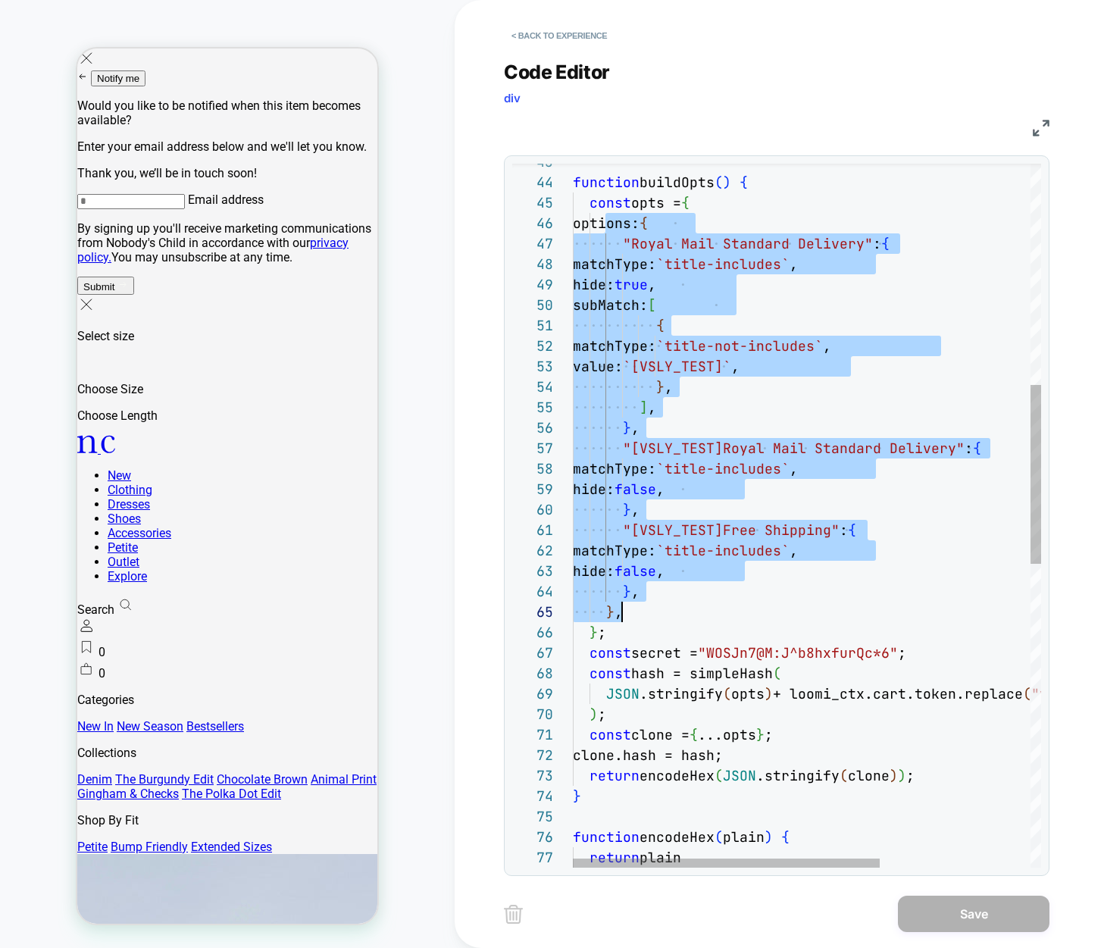
scroll to position [102, 49]
drag, startPoint x: 608, startPoint y: 488, endPoint x: 696, endPoint y: 610, distance: 150.4
click at [696, 610] on div "} , } , "[VSLY_TEST]Royal Mail Standard Delivery" : { matchType: `title-include…" at bounding box center [922, 677] width 698 height 2770
type textarea "**********"
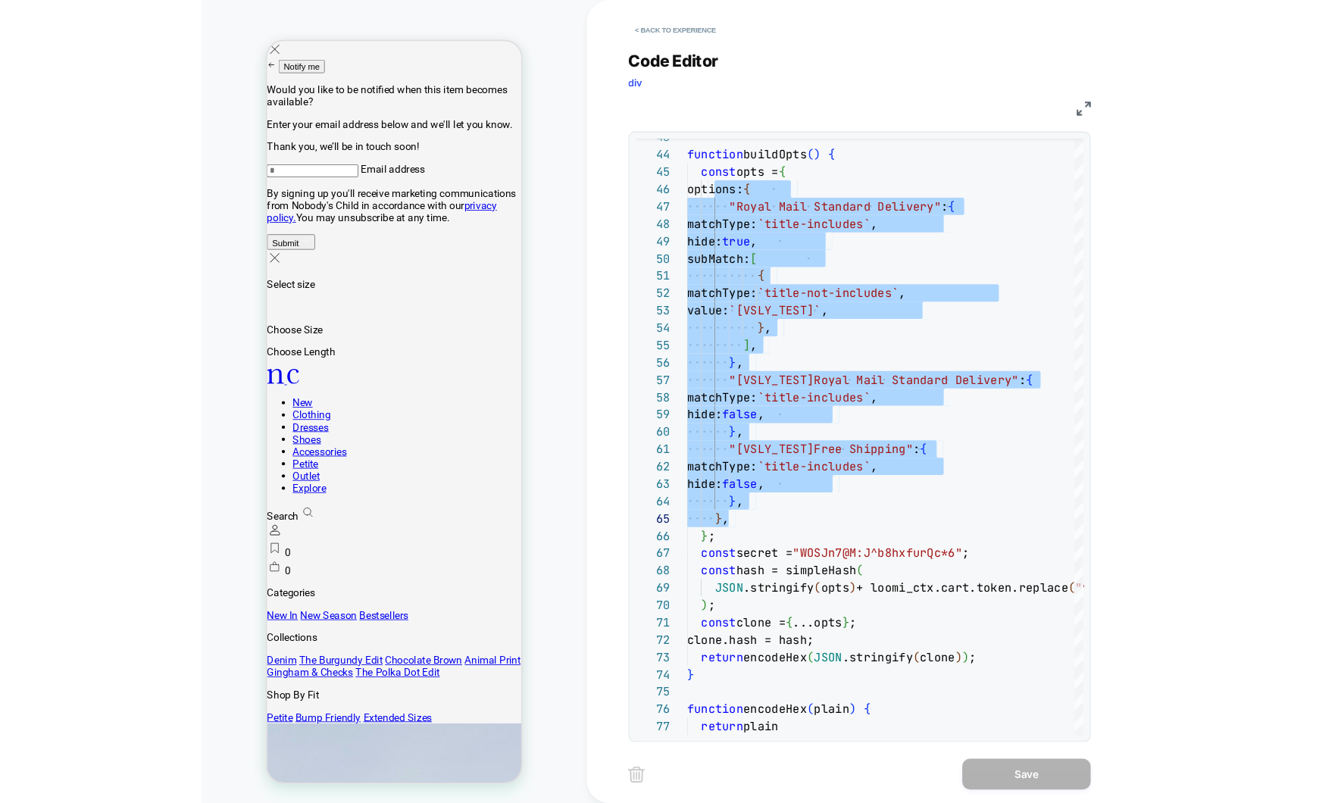
scroll to position [82, 49]
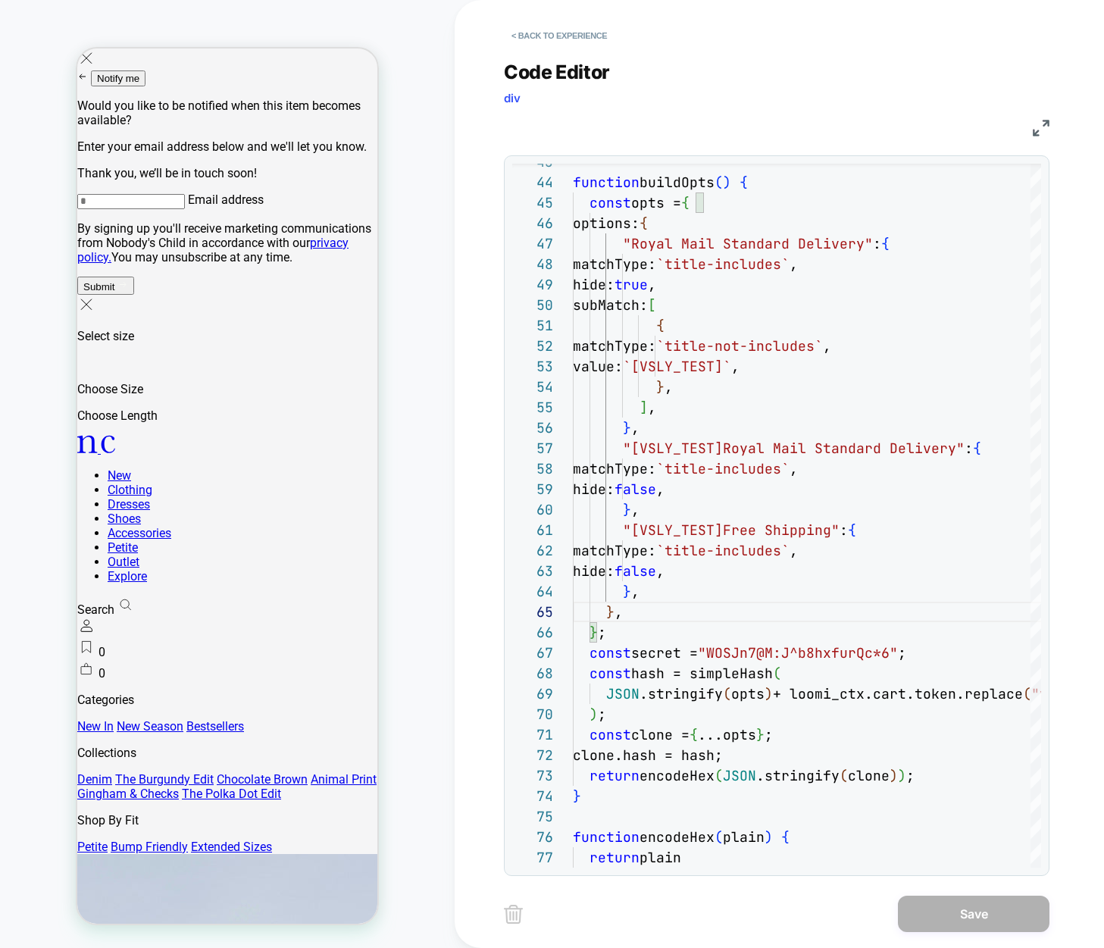
drag, startPoint x: 511, startPoint y: 153, endPoint x: 462, endPoint y: 170, distance: 51.5
click at [511, 153] on div "Code Editor div JS 65 56 57 58 59 60 61 62 63 64 47 48 49 50 51 52 53 54 55 45 …" at bounding box center [777, 459] width 546 height 834
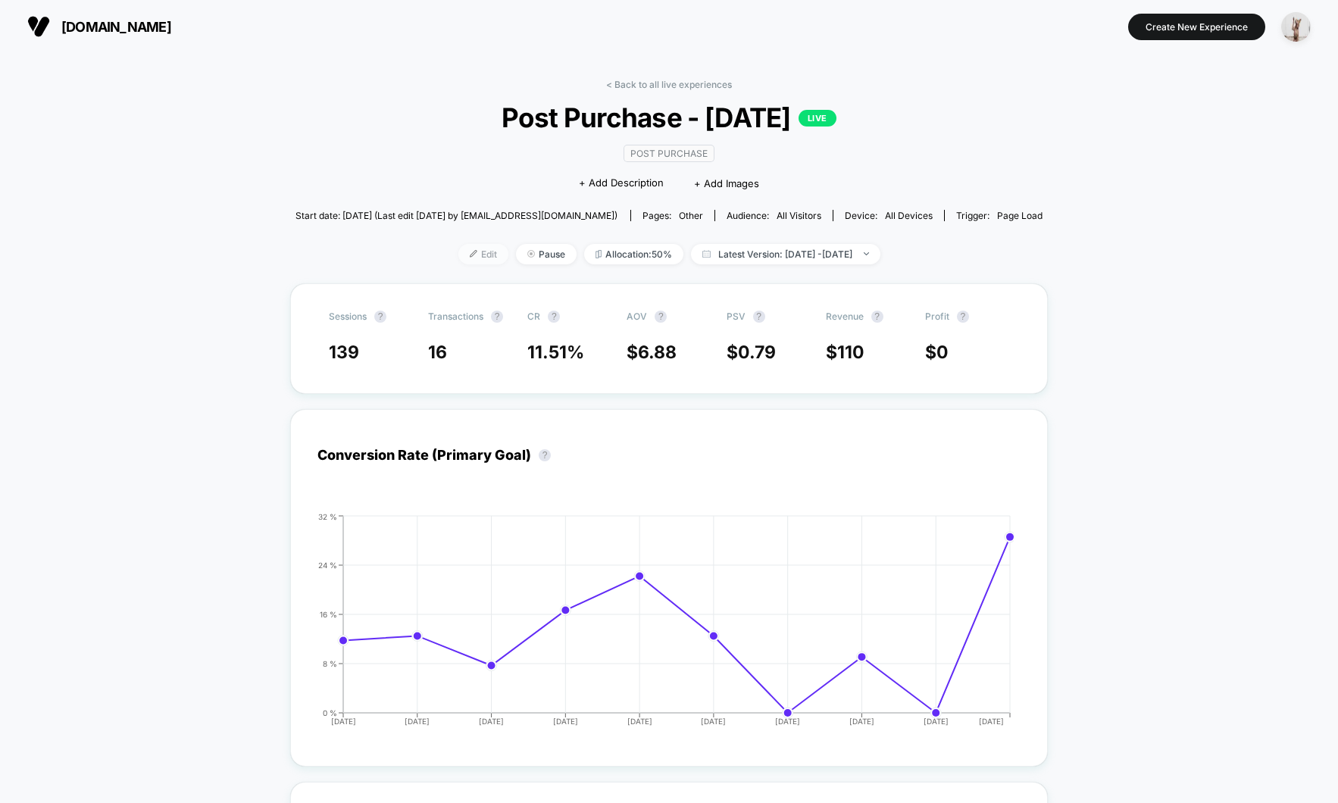
click at [458, 257] on span "Edit" at bounding box center [483, 254] width 50 height 20
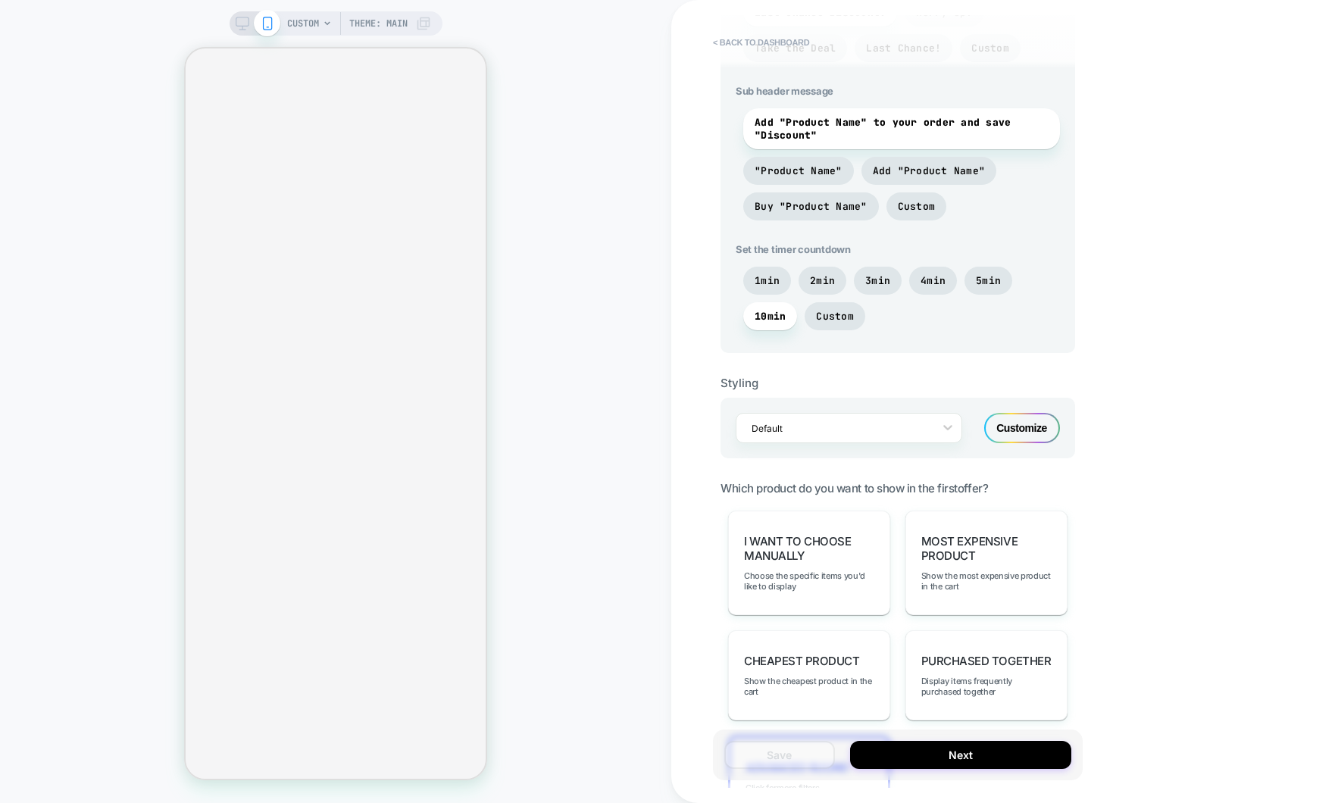
scroll to position [802, 0]
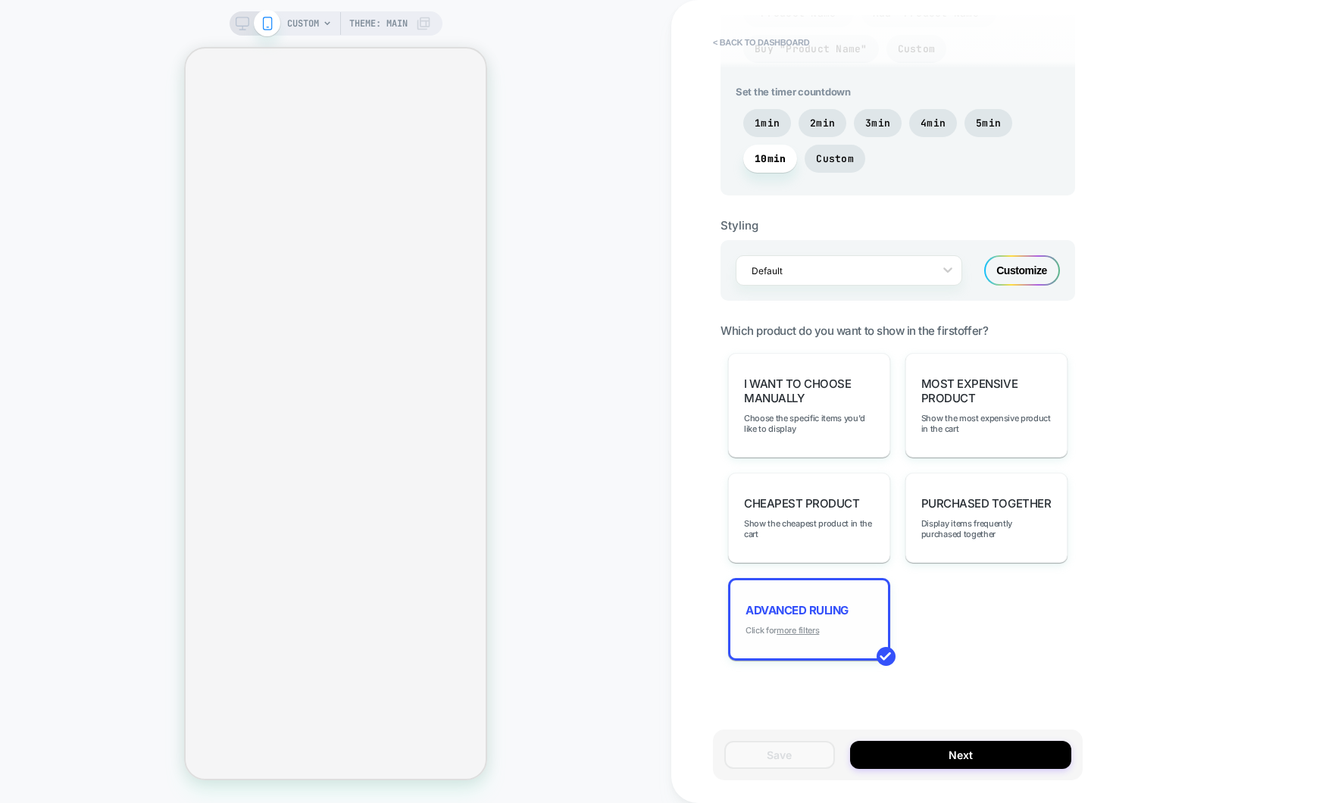
click at [812, 625] on u "more filters" at bounding box center [798, 630] width 42 height 11
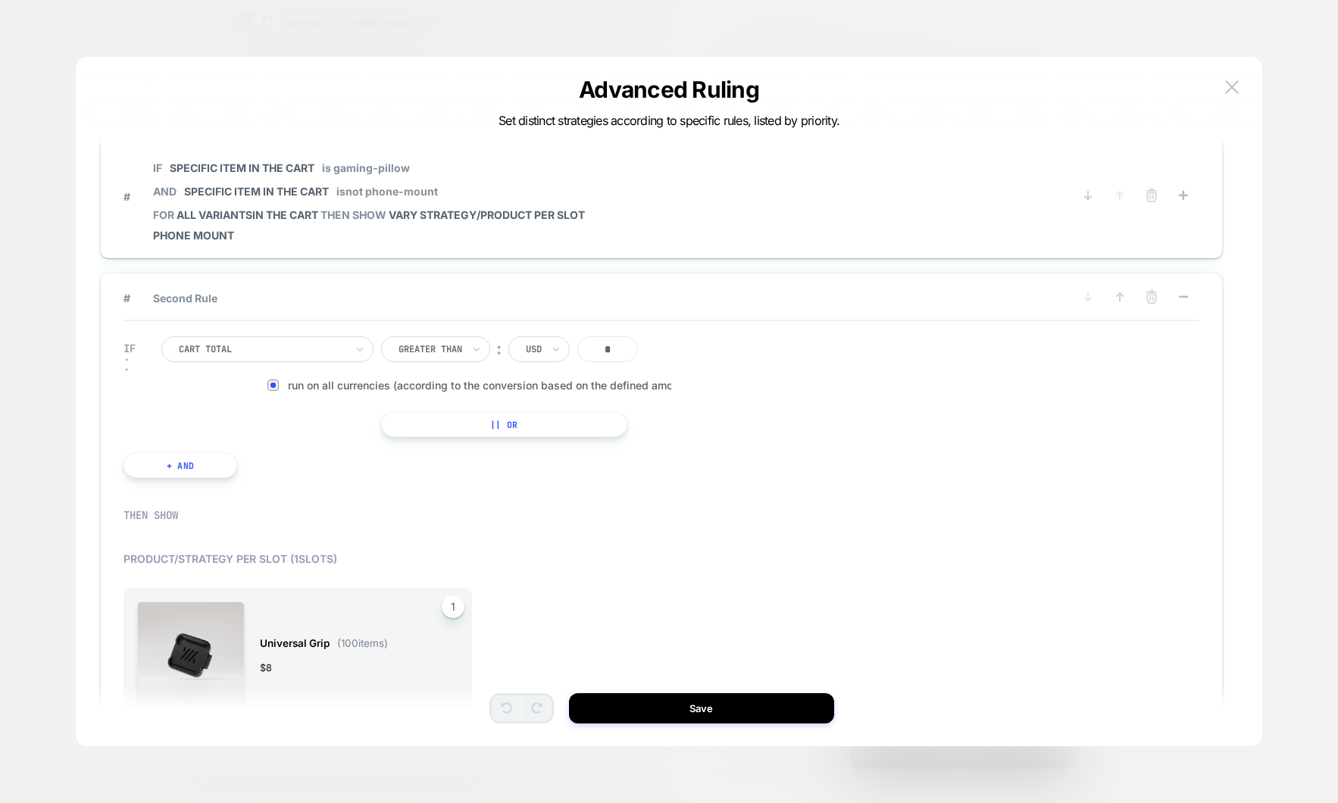
scroll to position [0, 0]
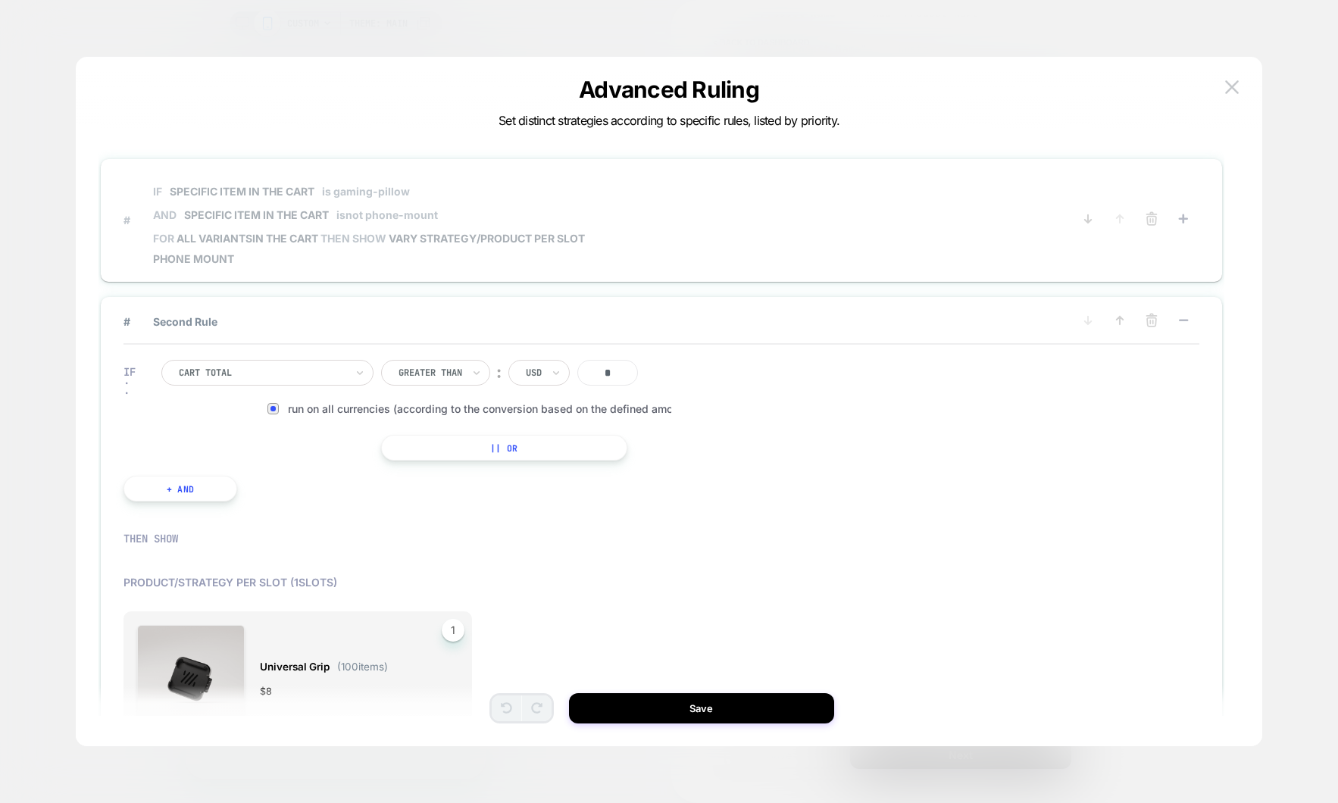
click at [257, 229] on span "IF Specific item in the cart is gaming-pillow AND Specific item in the cart isn…" at bounding box center [369, 203] width 432 height 58
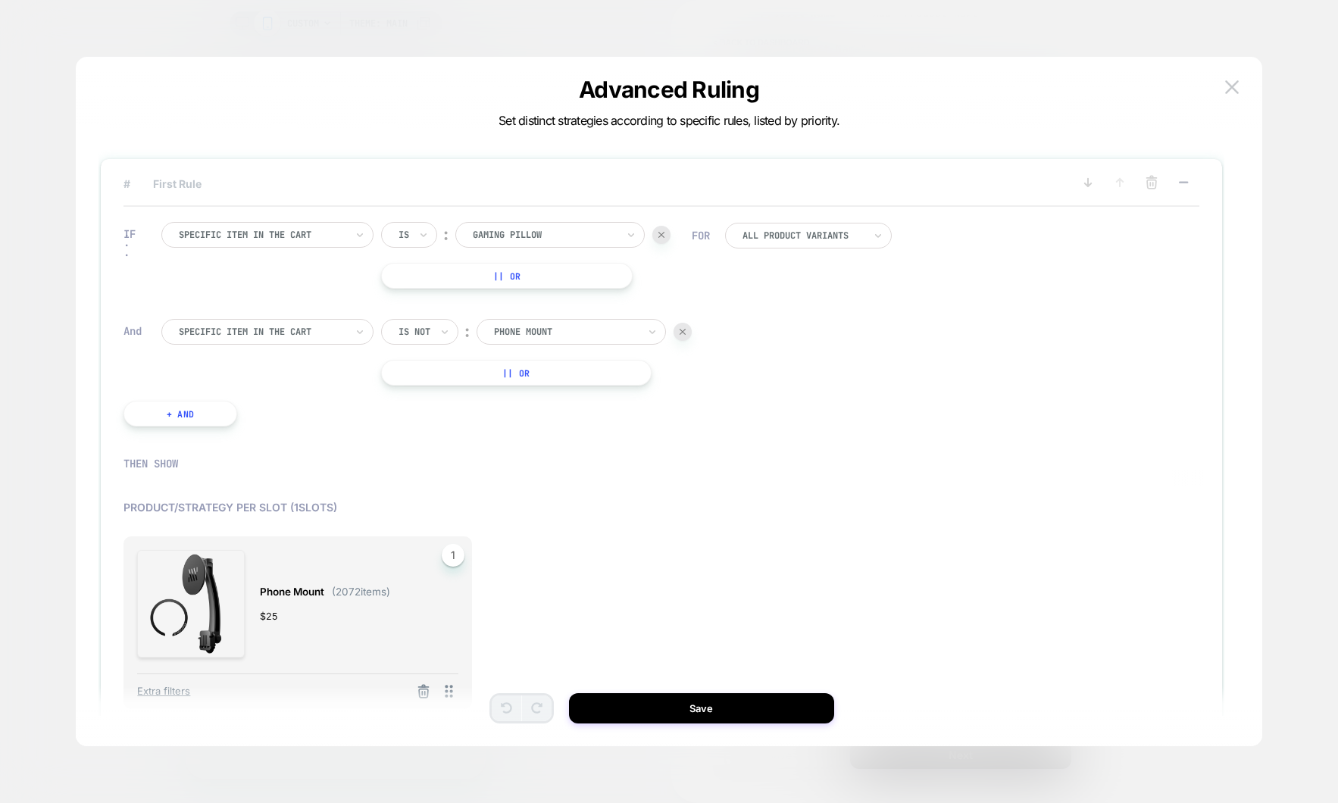
click at [235, 176] on div "# First Rule" at bounding box center [662, 190] width 1076 height 33
click at [192, 189] on span "# First Rule" at bounding box center [597, 183] width 947 height 13
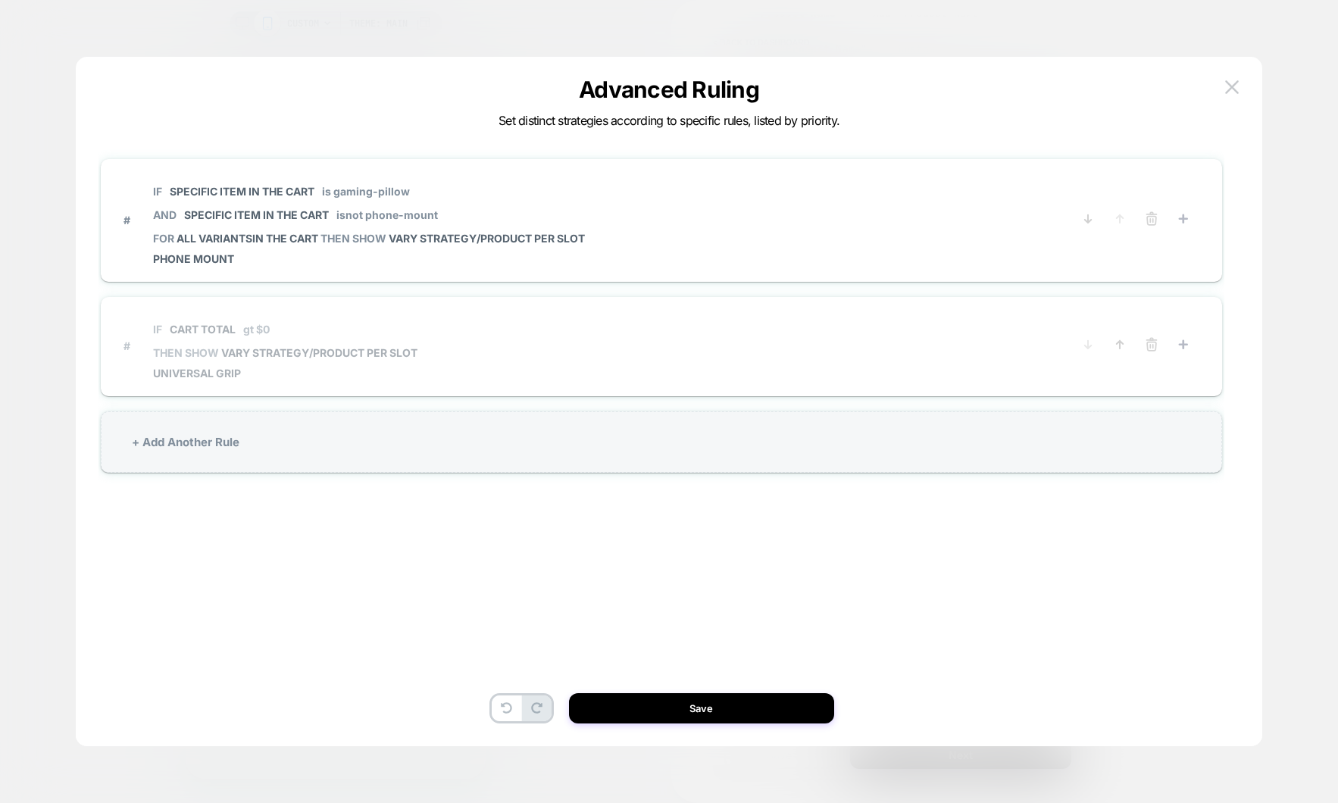
click at [344, 341] on span "IF Cart Total gt $0" at bounding box center [285, 329] width 264 height 34
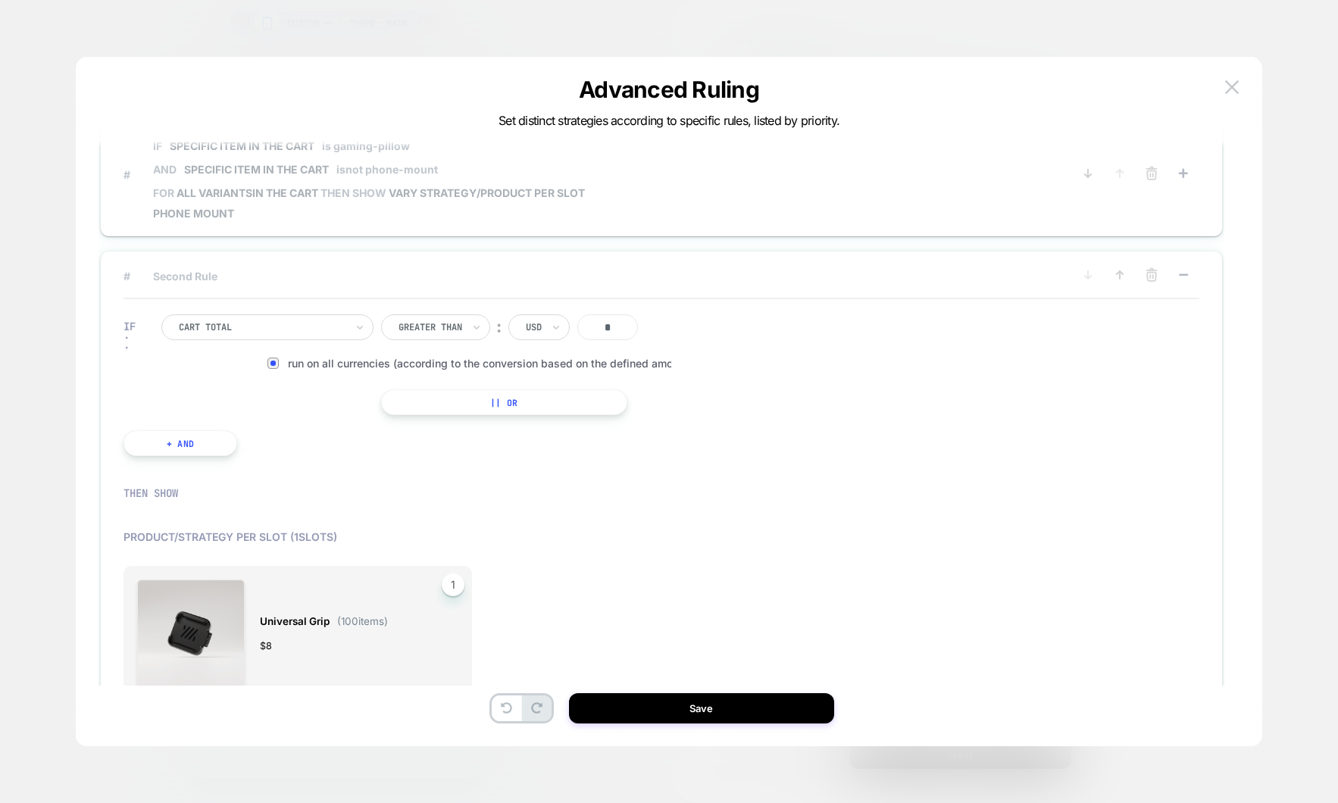
click at [217, 148] on span "Specific item in the cart" at bounding box center [242, 145] width 145 height 13
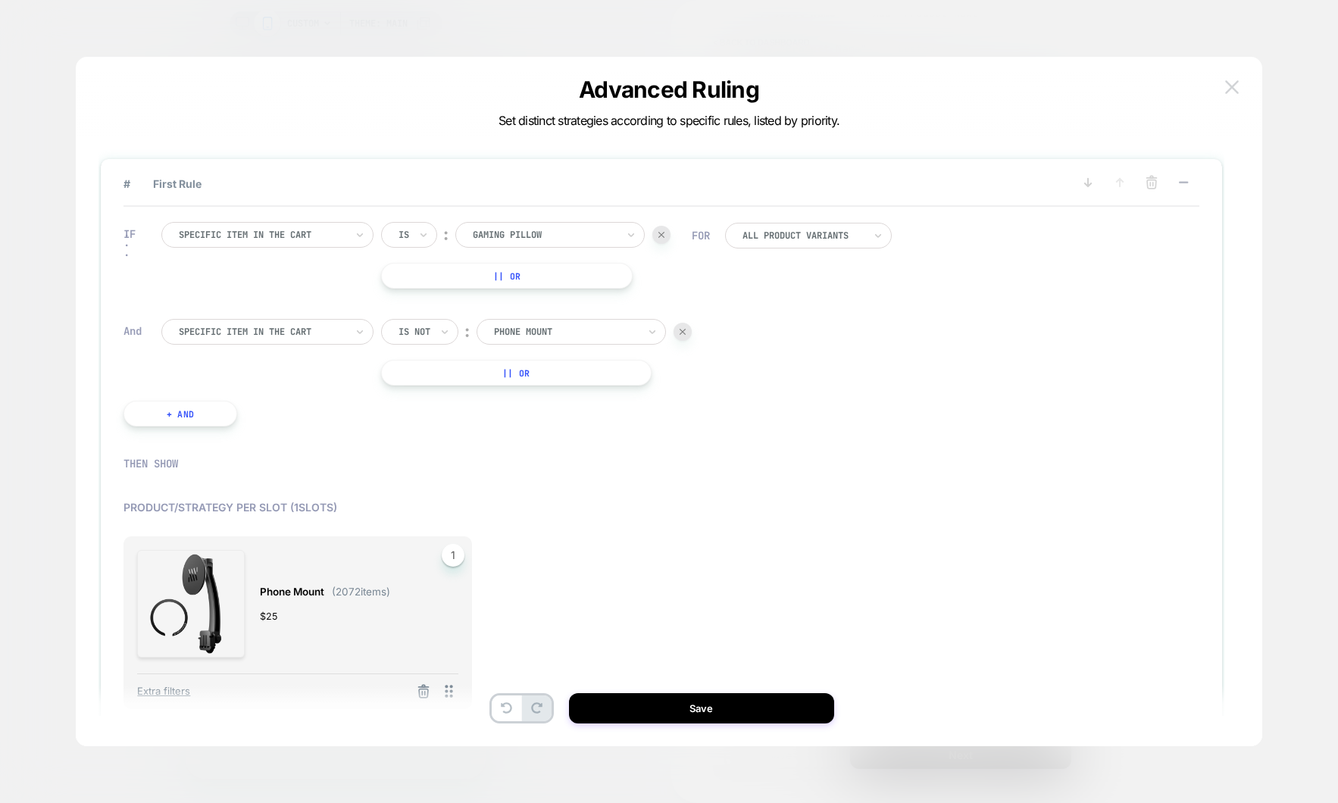
click at [1224, 81] on button at bounding box center [1232, 87] width 23 height 23
